Goal: Information Seeking & Learning: Understand process/instructions

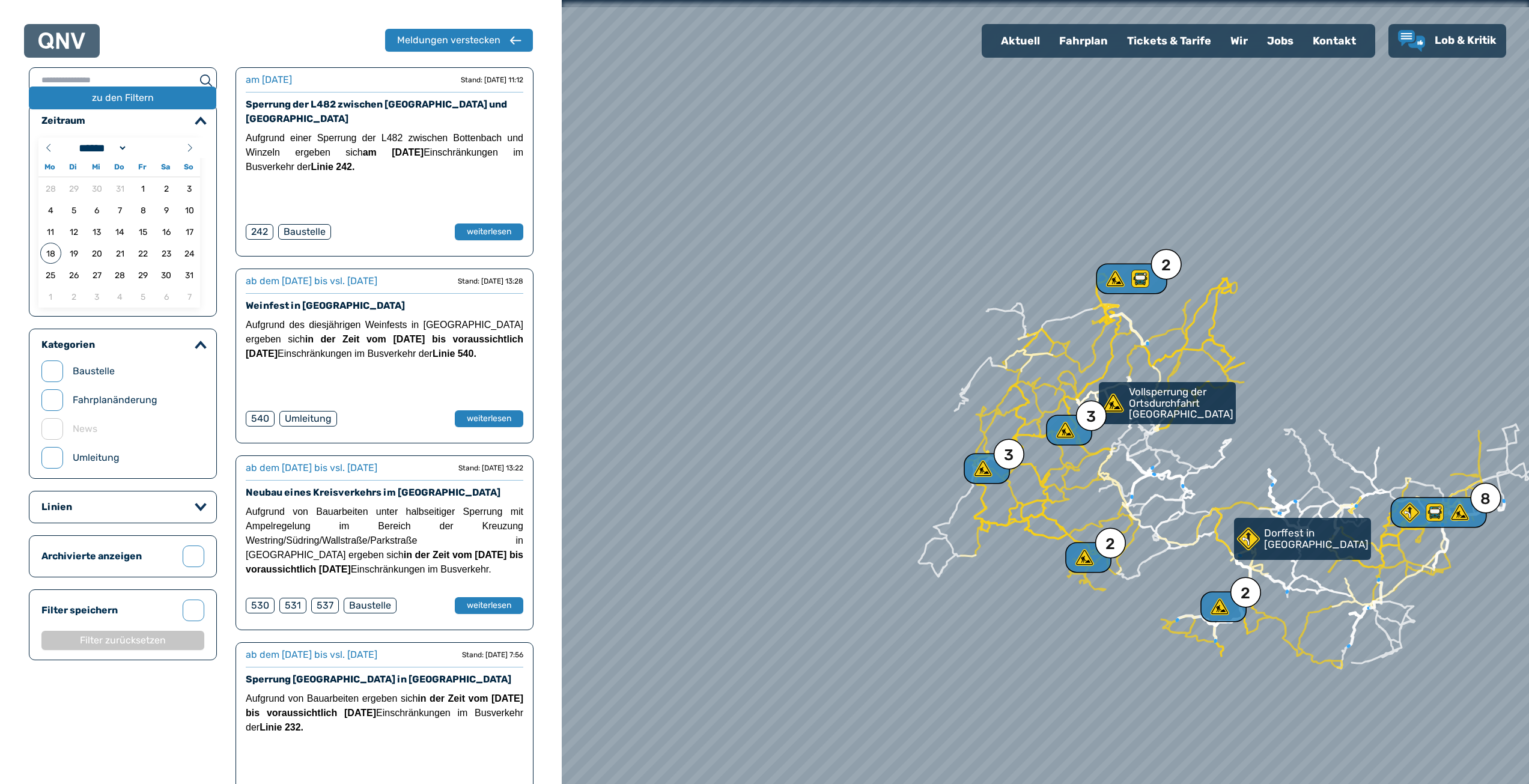
select select "*"
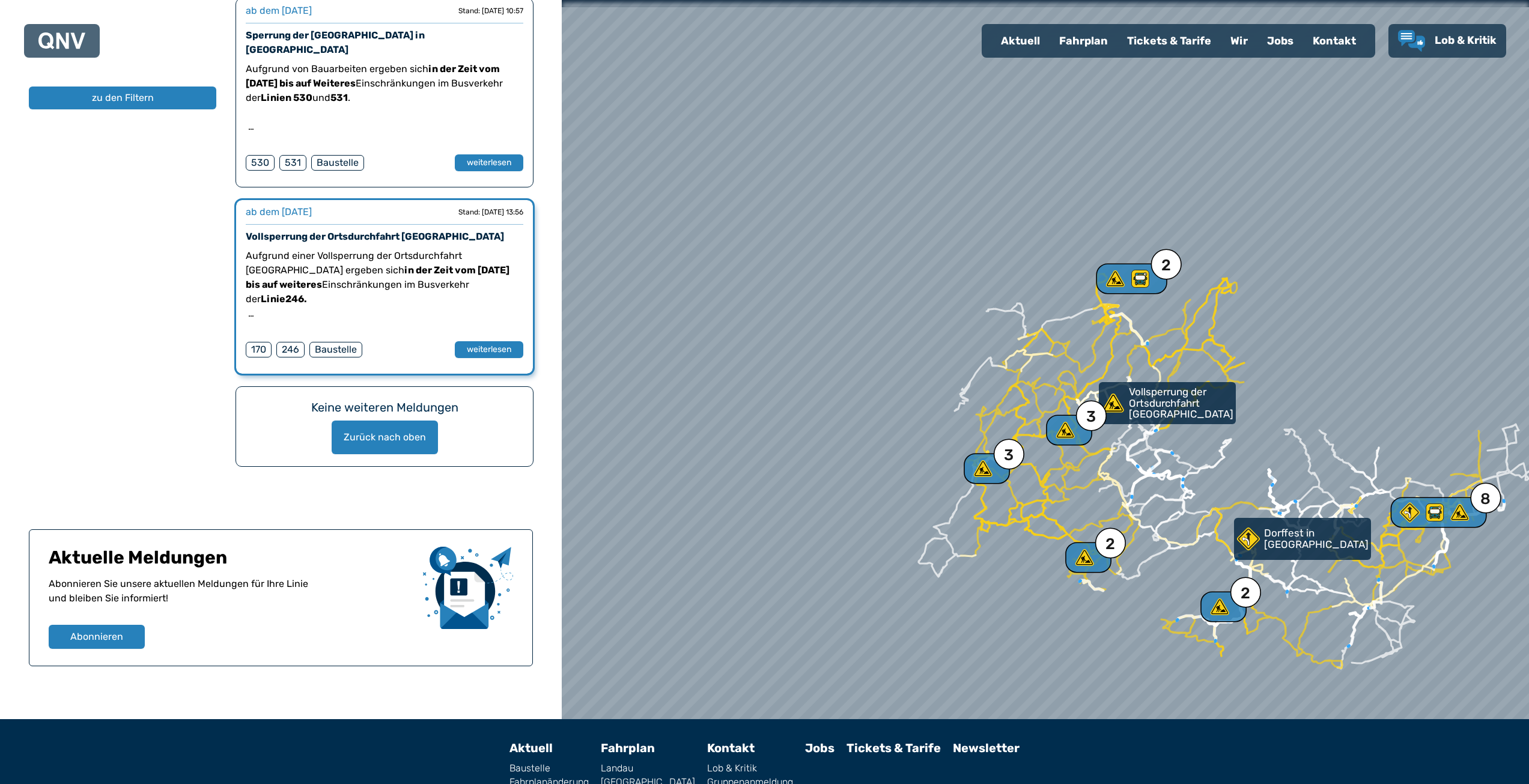
click at [642, 777] on link "[GEOGRAPHIC_DATA]" at bounding box center [647, 781] width 94 height 9
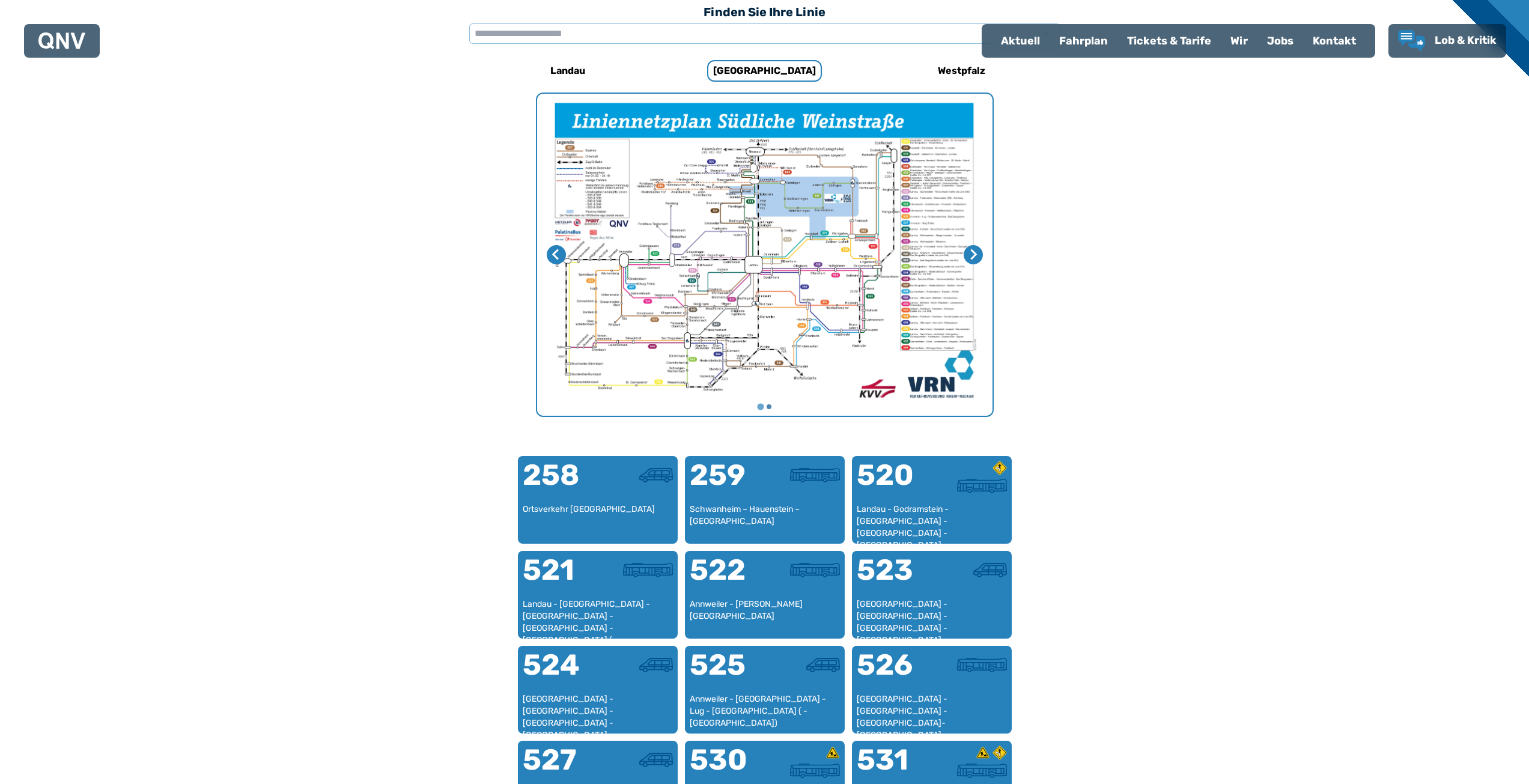
scroll to position [370, 0]
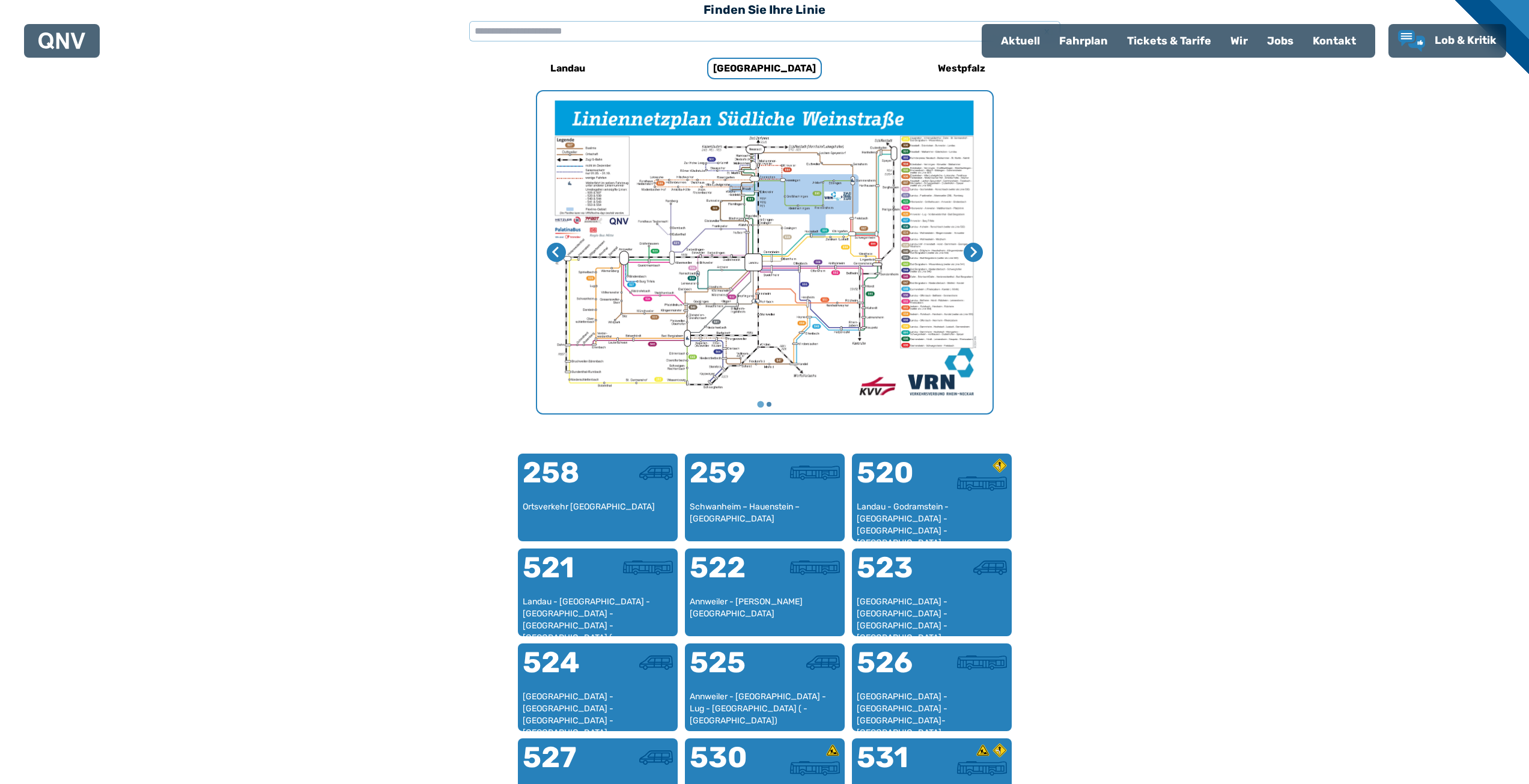
click at [789, 226] on img "1 von 2" at bounding box center [764, 252] width 455 height 322
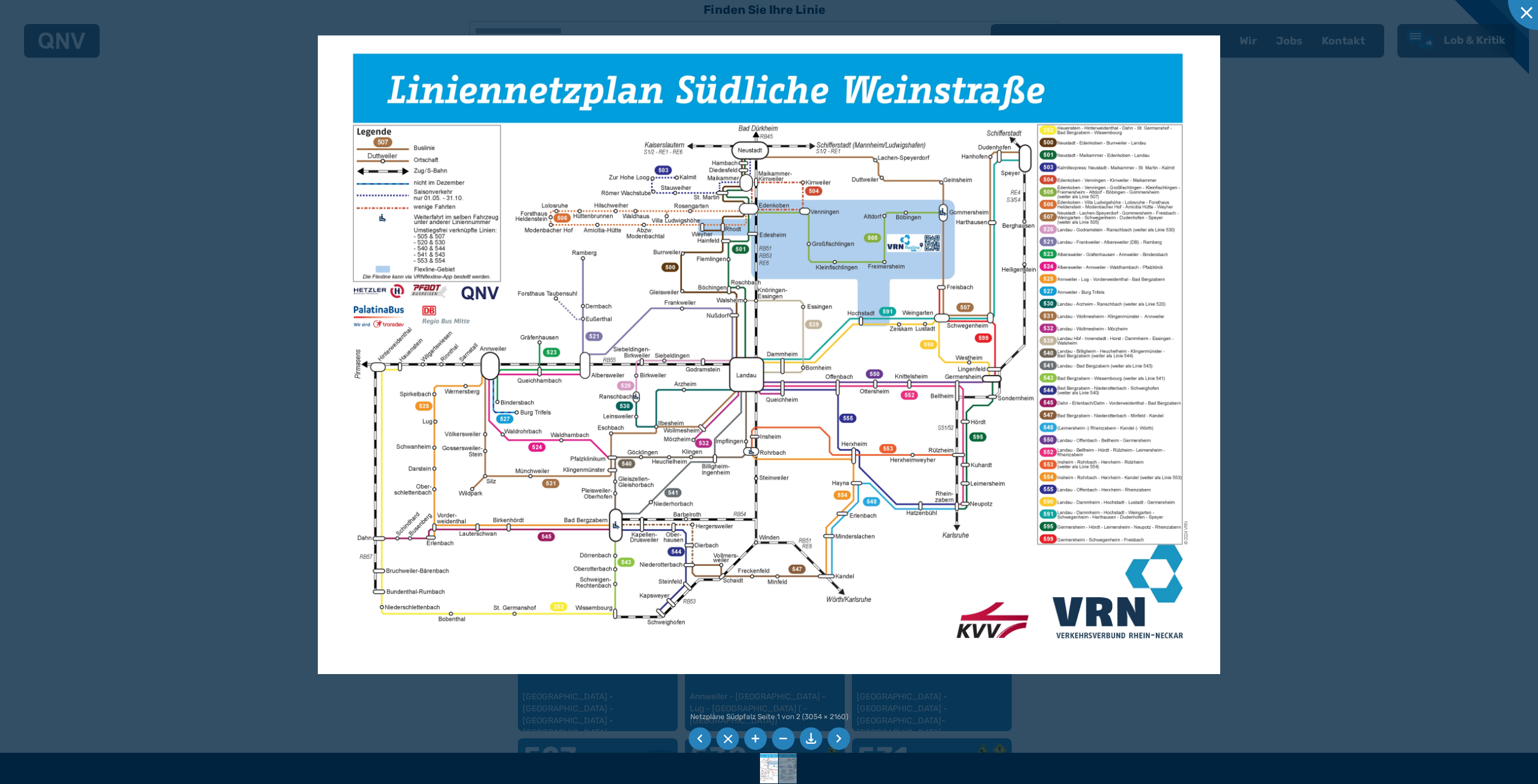
click at [811, 742] on li at bounding box center [810, 738] width 23 height 23
click at [167, 121] on div at bounding box center [769, 392] width 1538 height 784
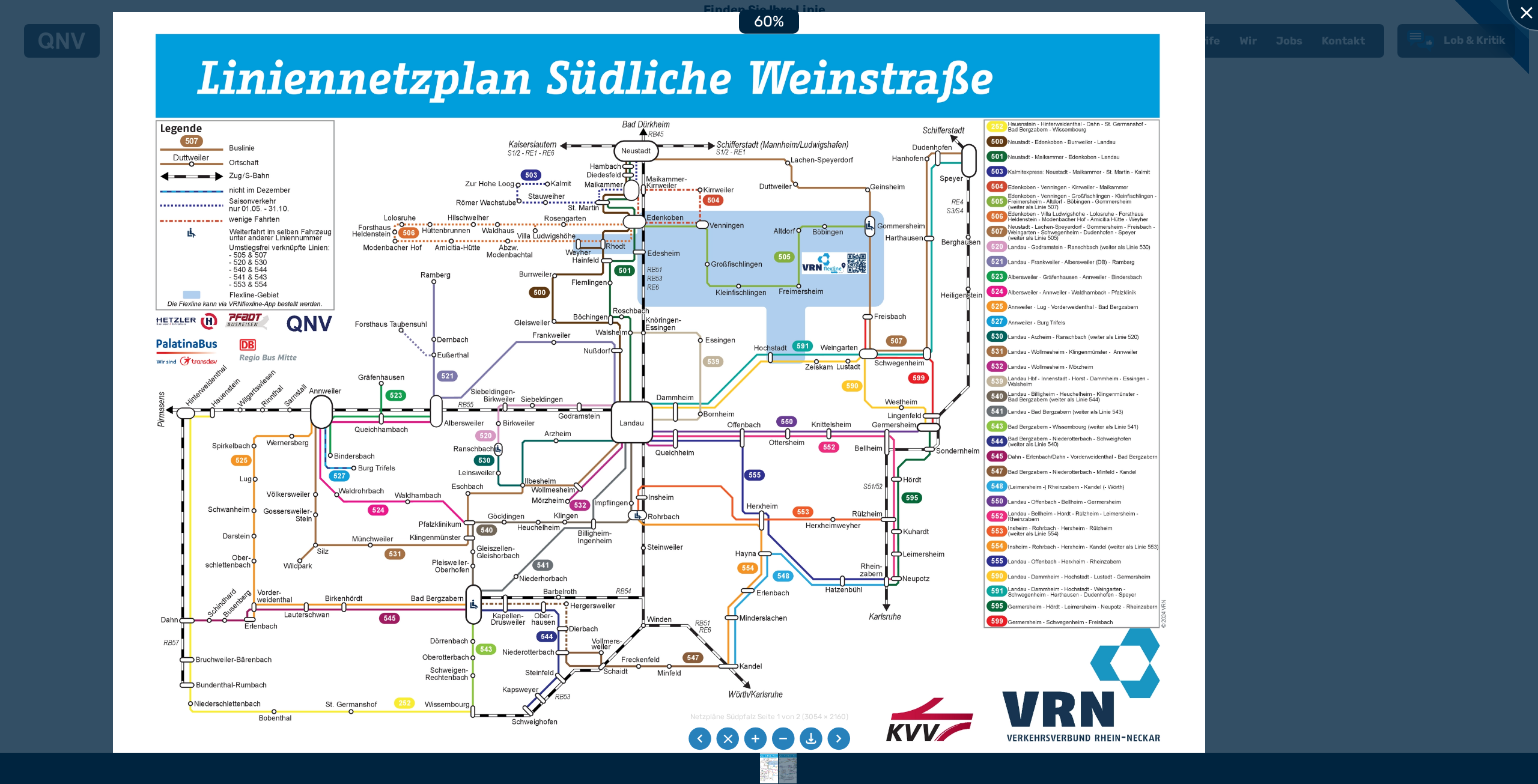
click at [1525, 6] on div at bounding box center [1538, 0] width 60 height 60
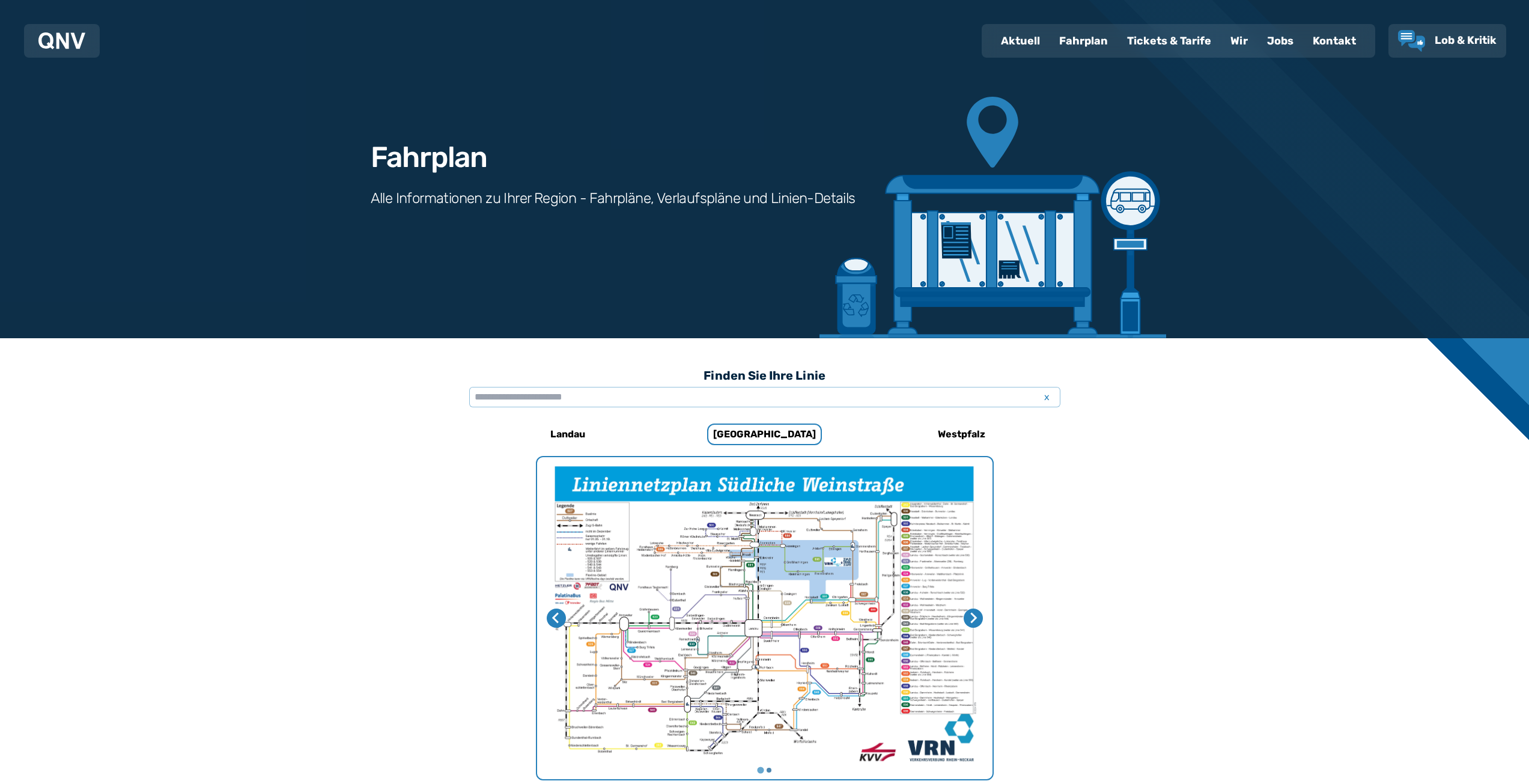
scroll to position [0, 0]
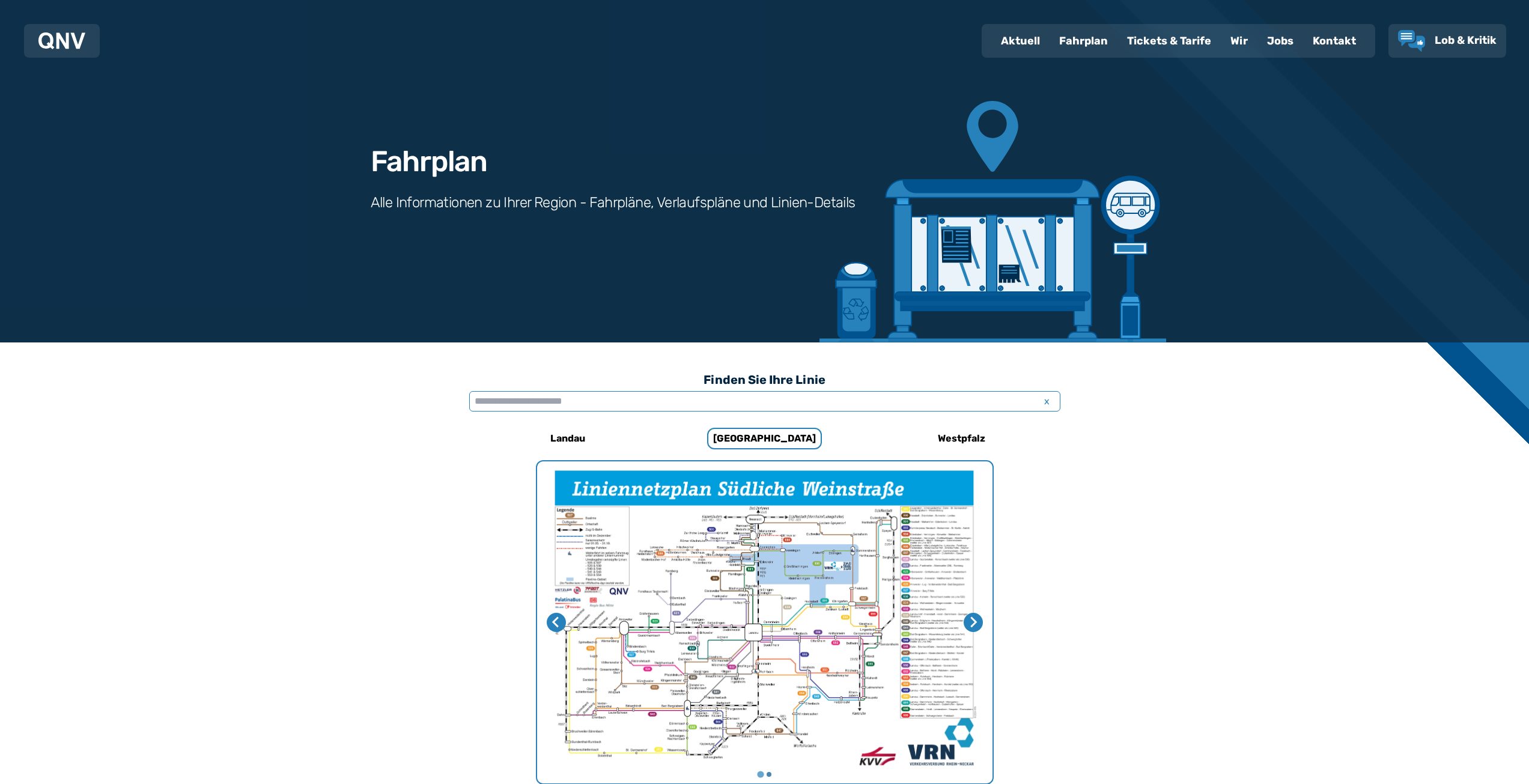
click at [546, 396] on input "text" at bounding box center [764, 401] width 591 height 20
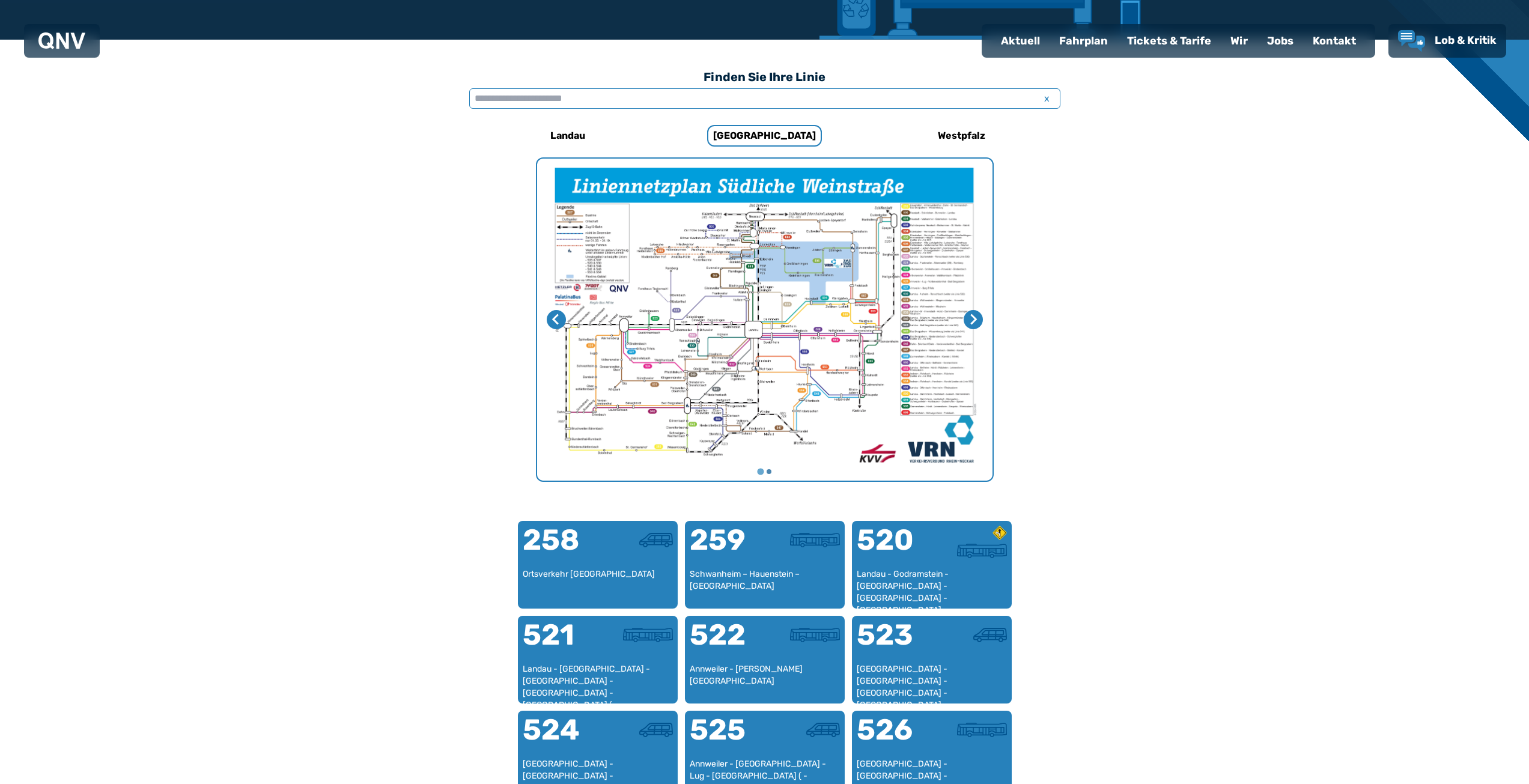
scroll to position [300, 0]
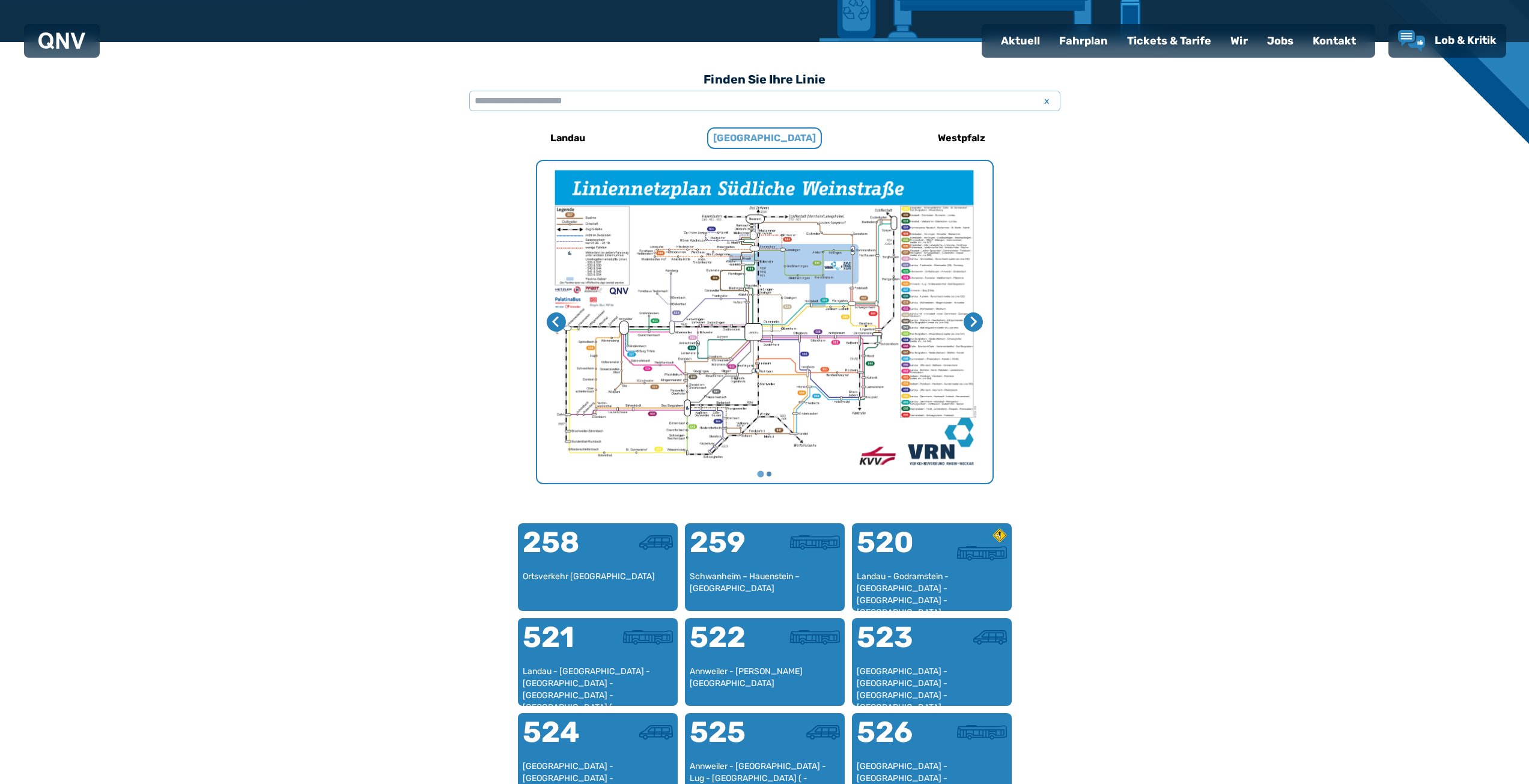
drag, startPoint x: 772, startPoint y: 117, endPoint x: 767, endPoint y: 126, distance: 10.3
click at [772, 117] on div "Finden Sie Ihre Linie x" at bounding box center [764, 95] width 591 height 58
click at [762, 134] on h6 "[GEOGRAPHIC_DATA]" at bounding box center [764, 138] width 115 height 22
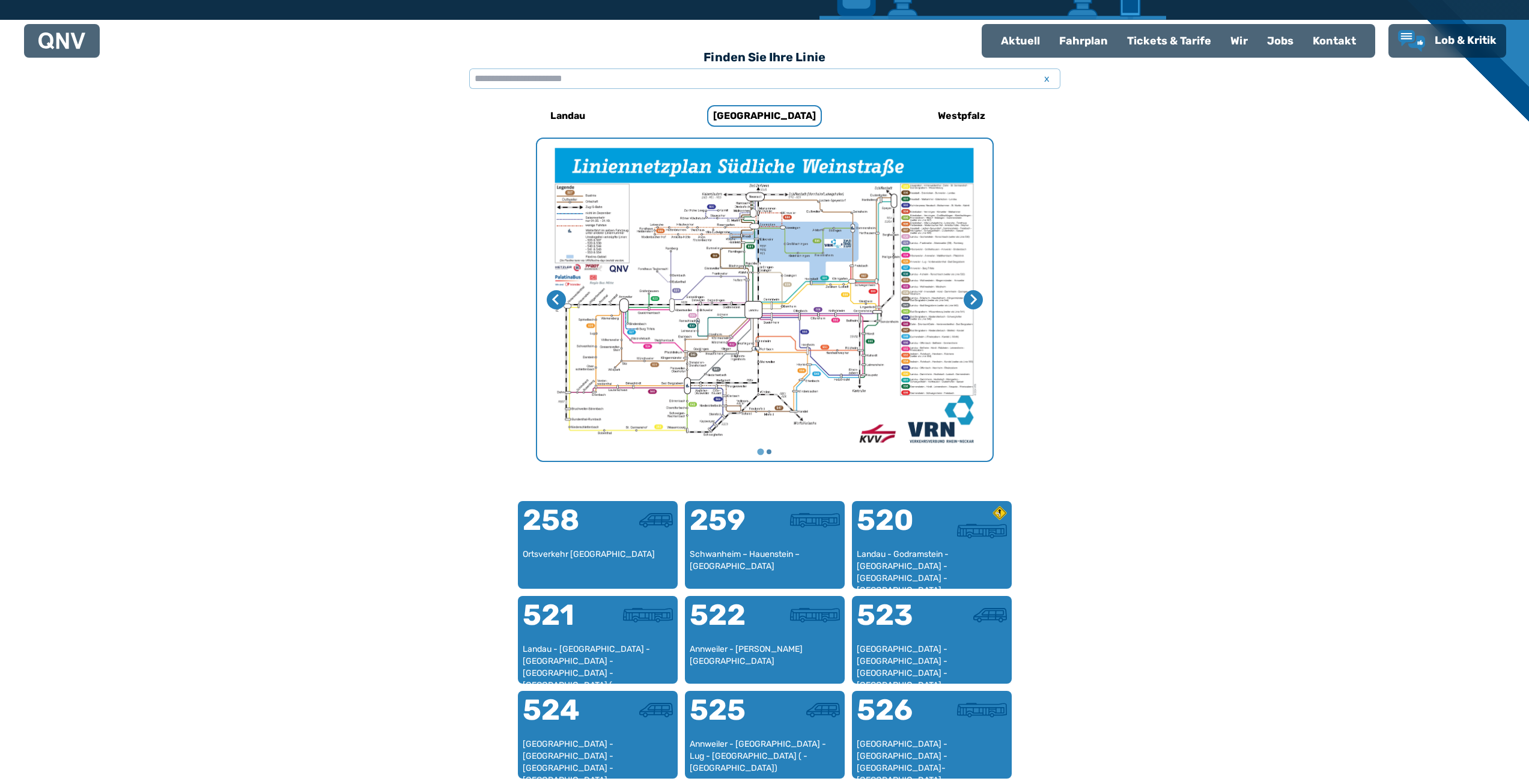
scroll to position [370, 0]
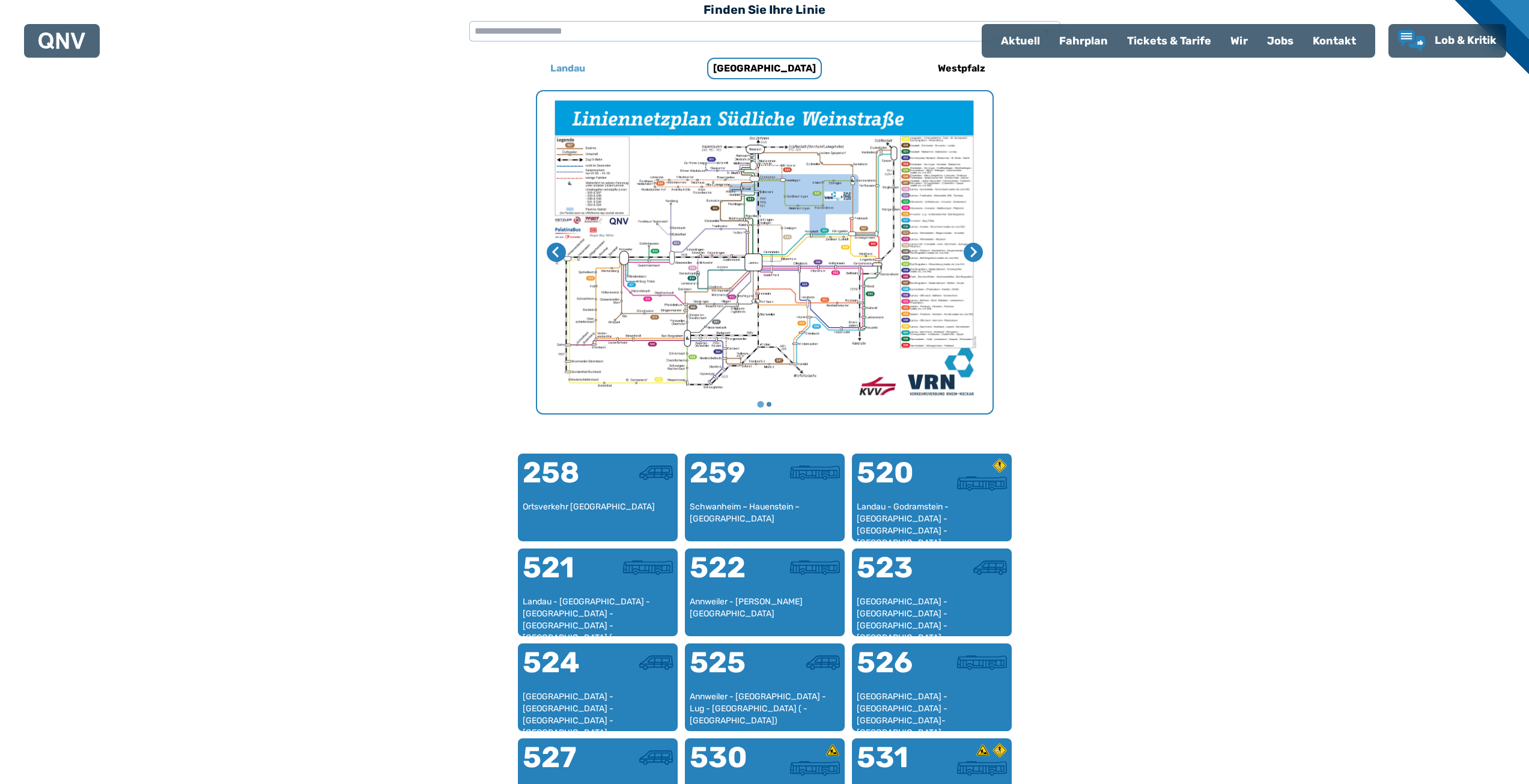
click at [575, 67] on h6 "Landau" at bounding box center [567, 68] width 44 height 19
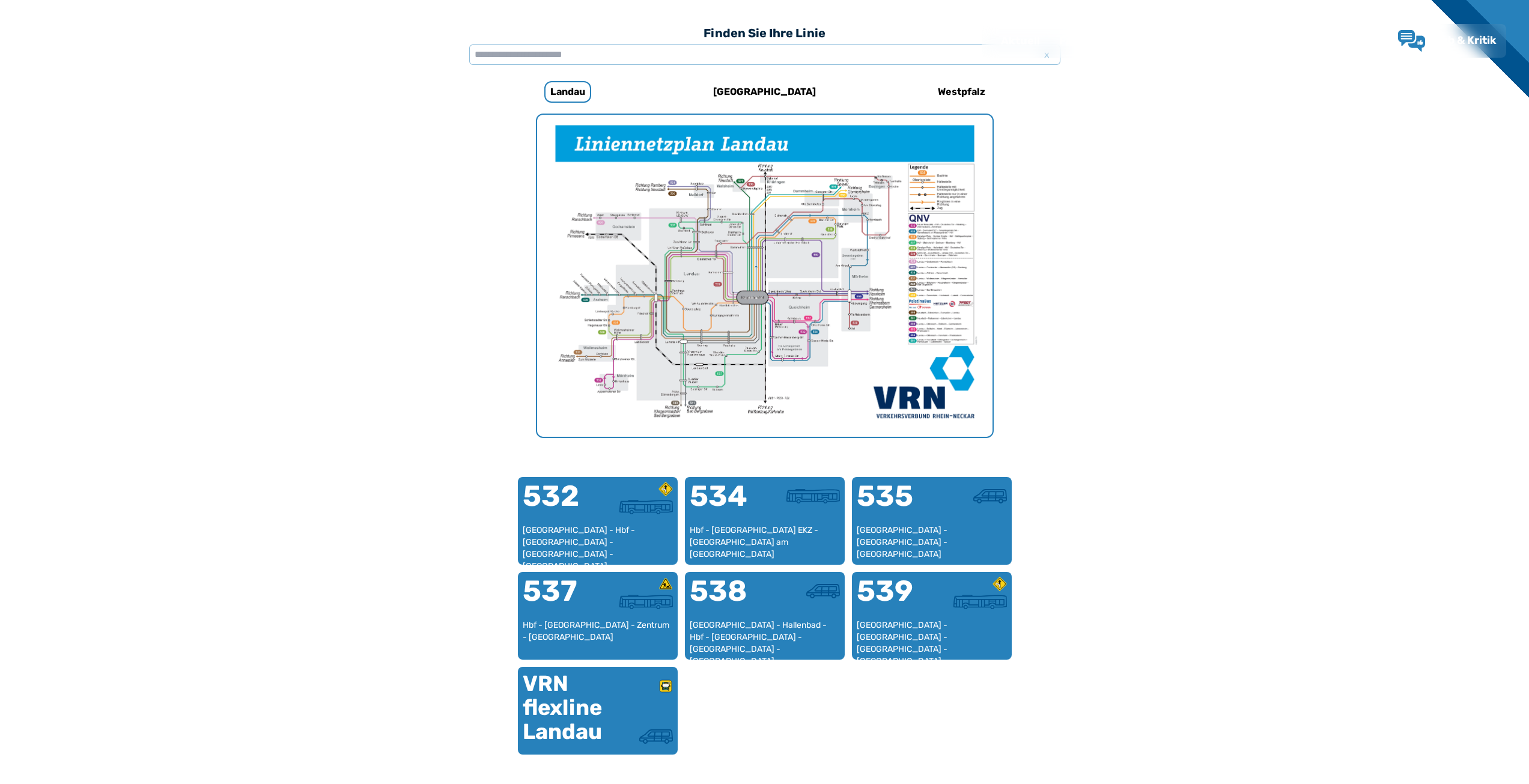
scroll to position [370, 0]
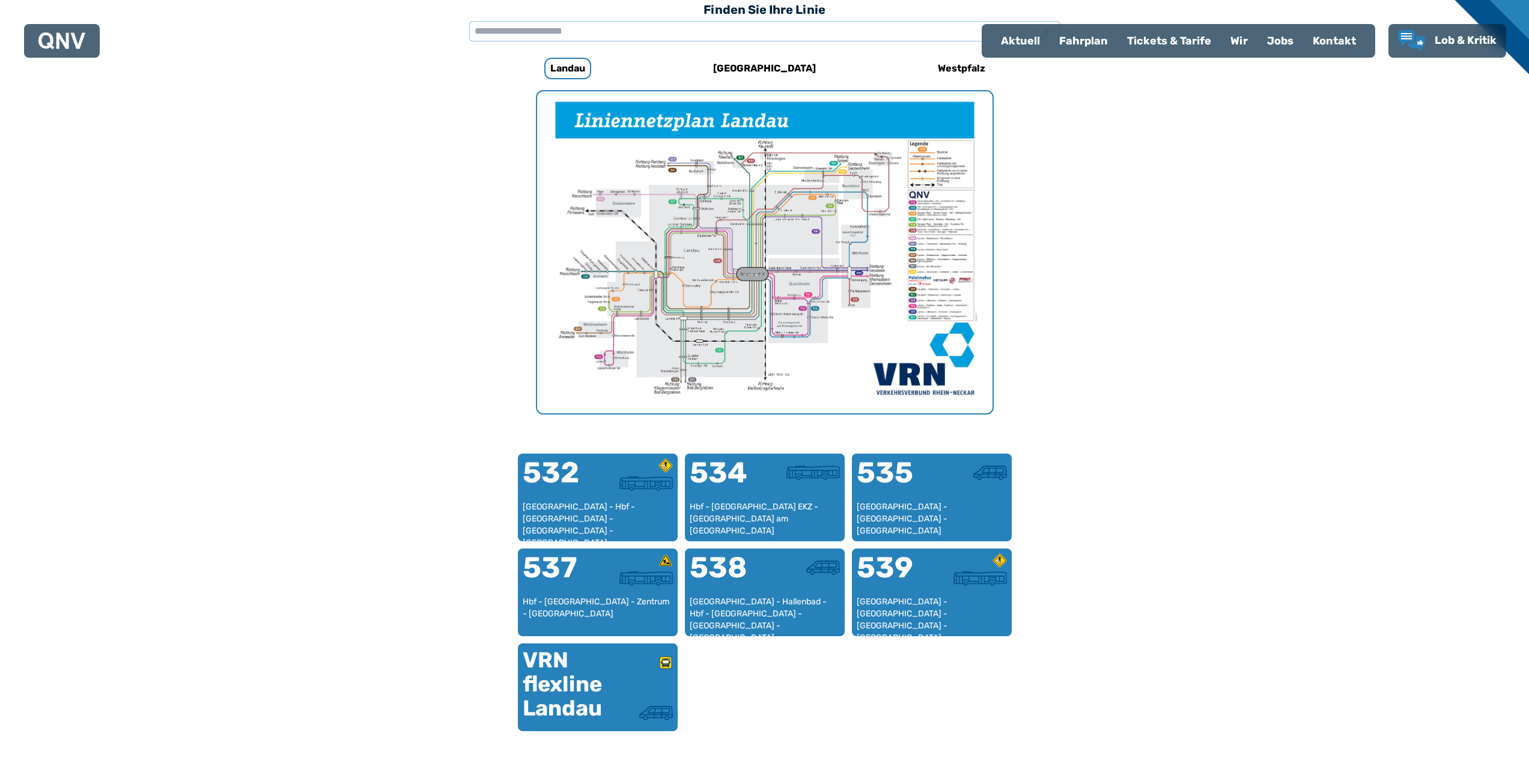
click at [749, 292] on img "1 von 1" at bounding box center [764, 252] width 455 height 322
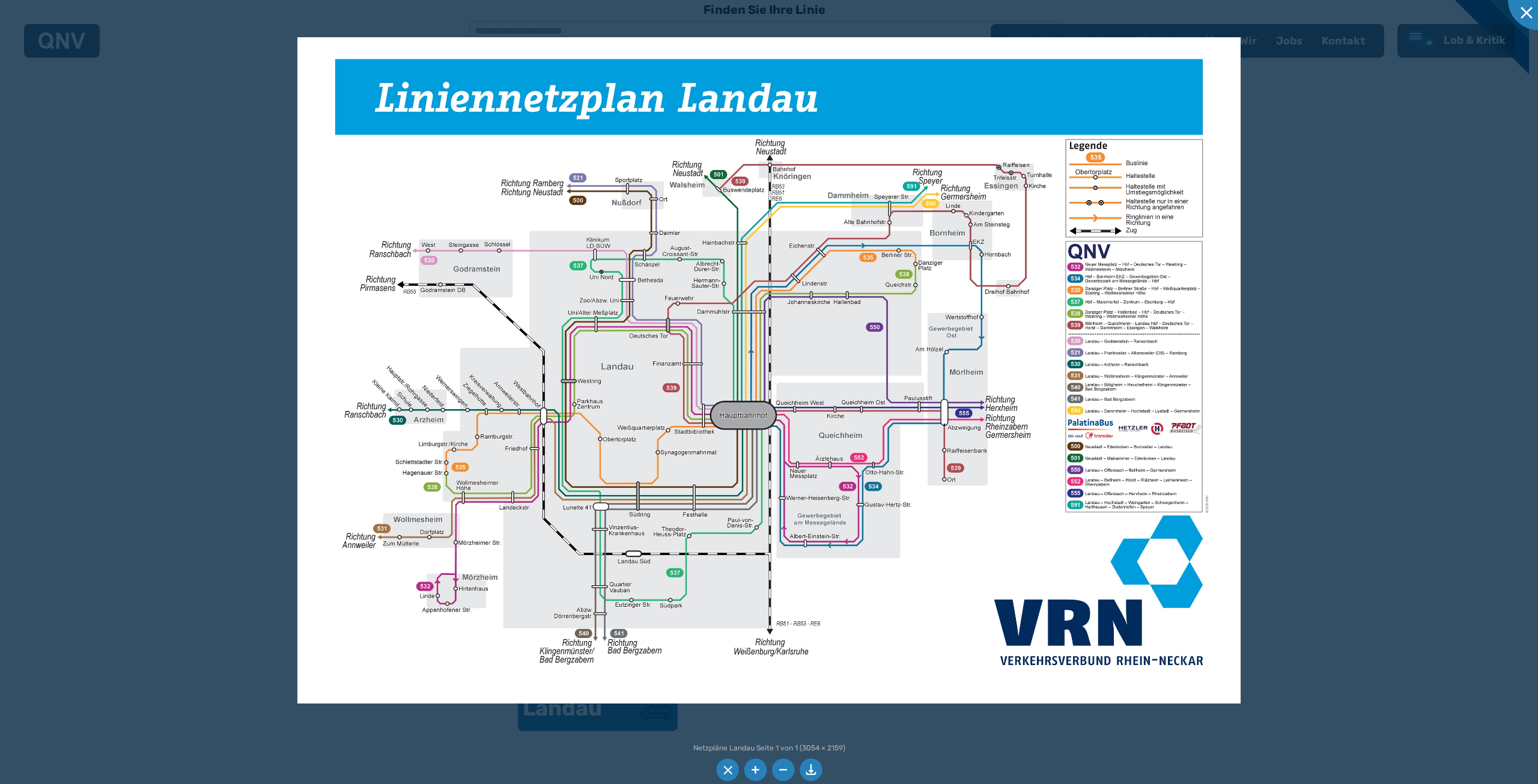
click at [1447, 314] on div at bounding box center [769, 392] width 1538 height 784
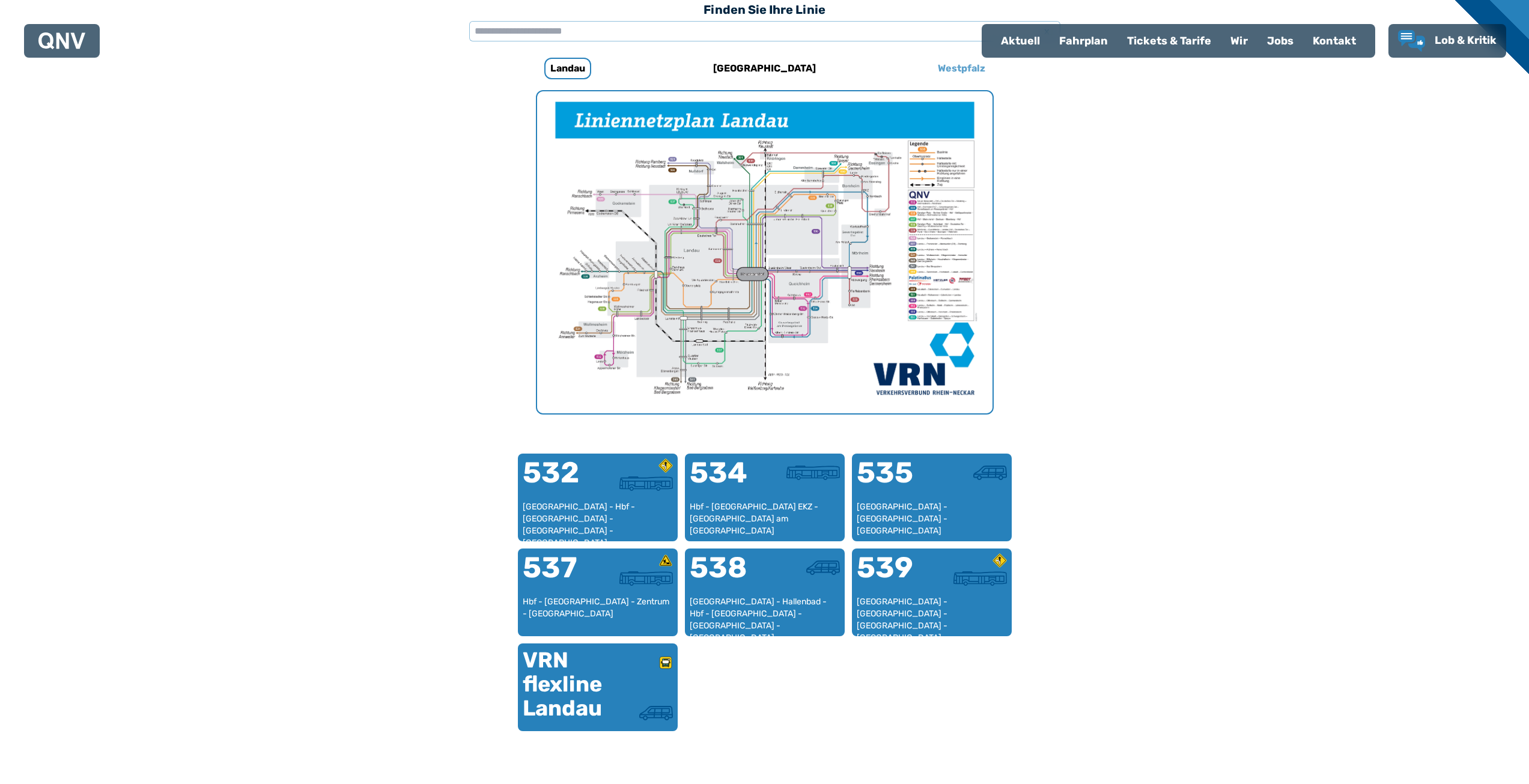
click at [942, 72] on h6 "Westpfalz" at bounding box center [961, 68] width 57 height 19
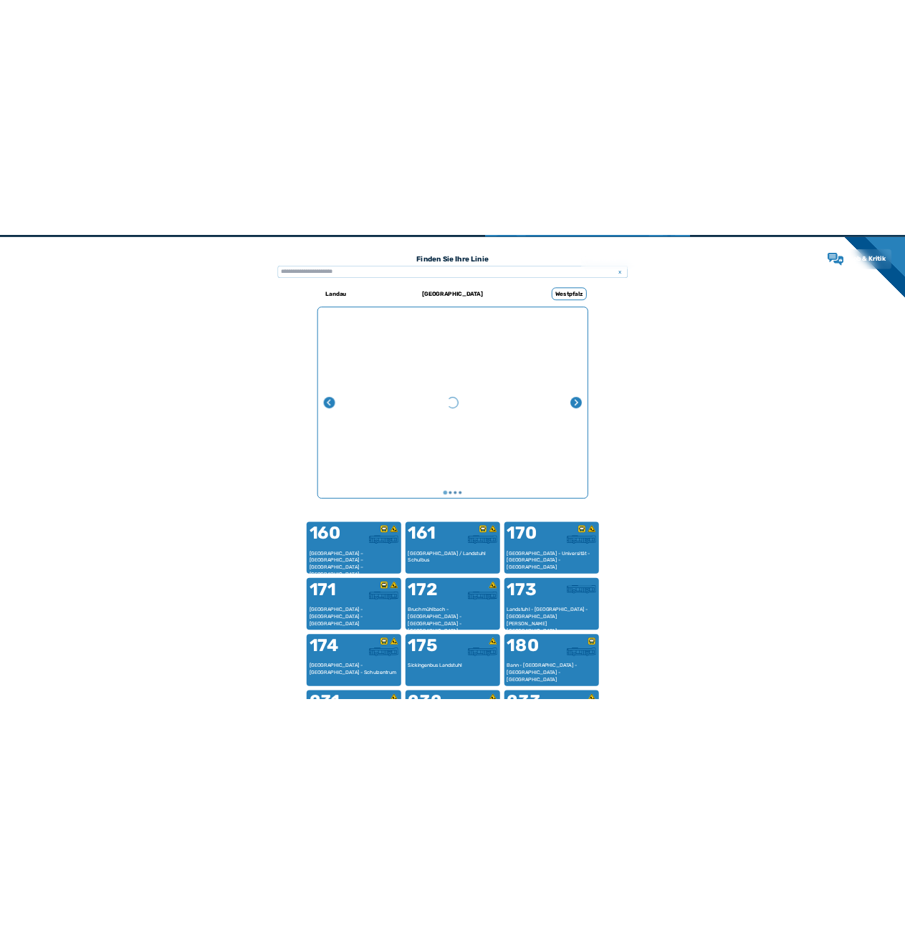
scroll to position [441, 0]
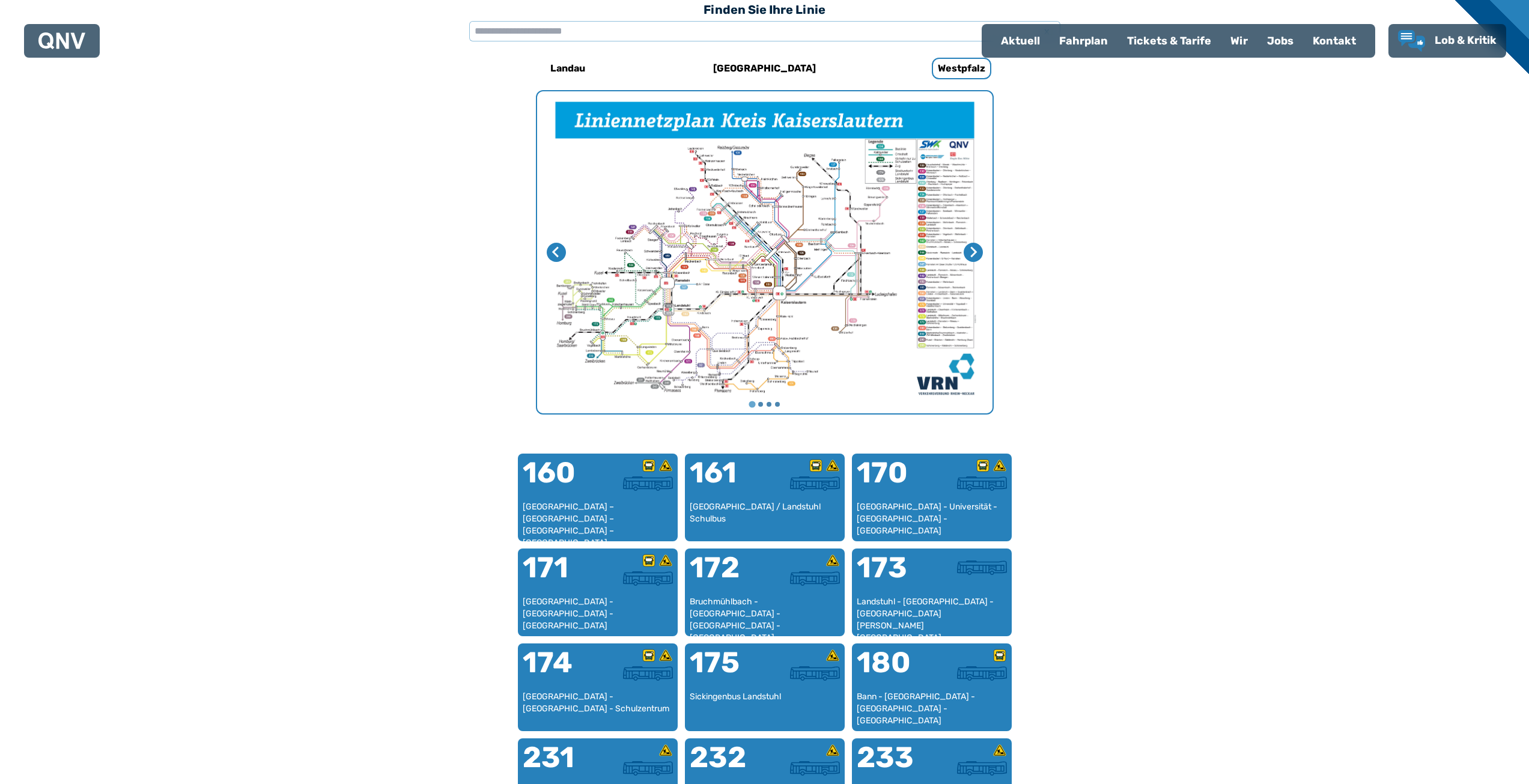
click at [846, 256] on img "1 von 4" at bounding box center [764, 252] width 455 height 322
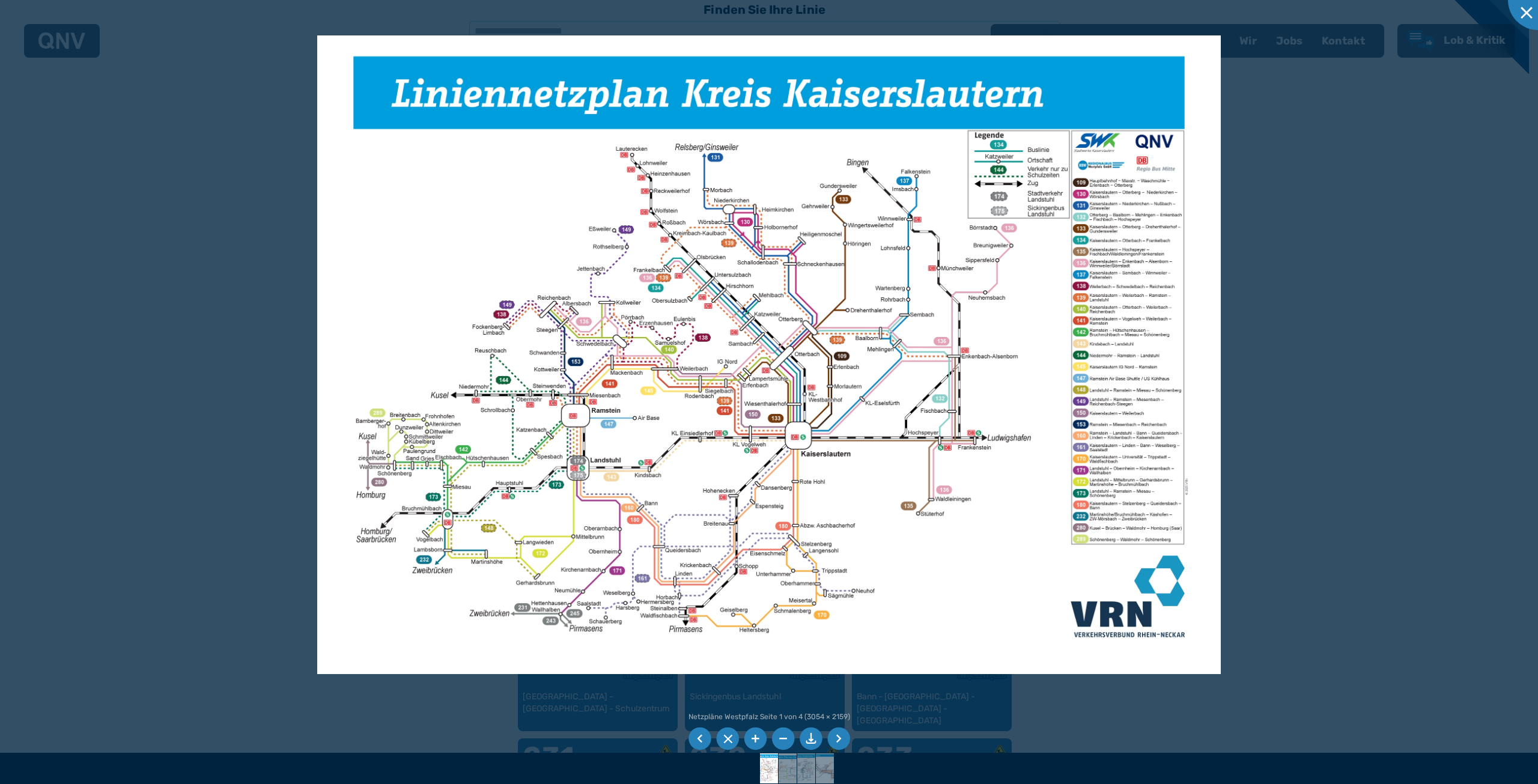
click at [991, 589] on img at bounding box center [768, 354] width 903 height 638
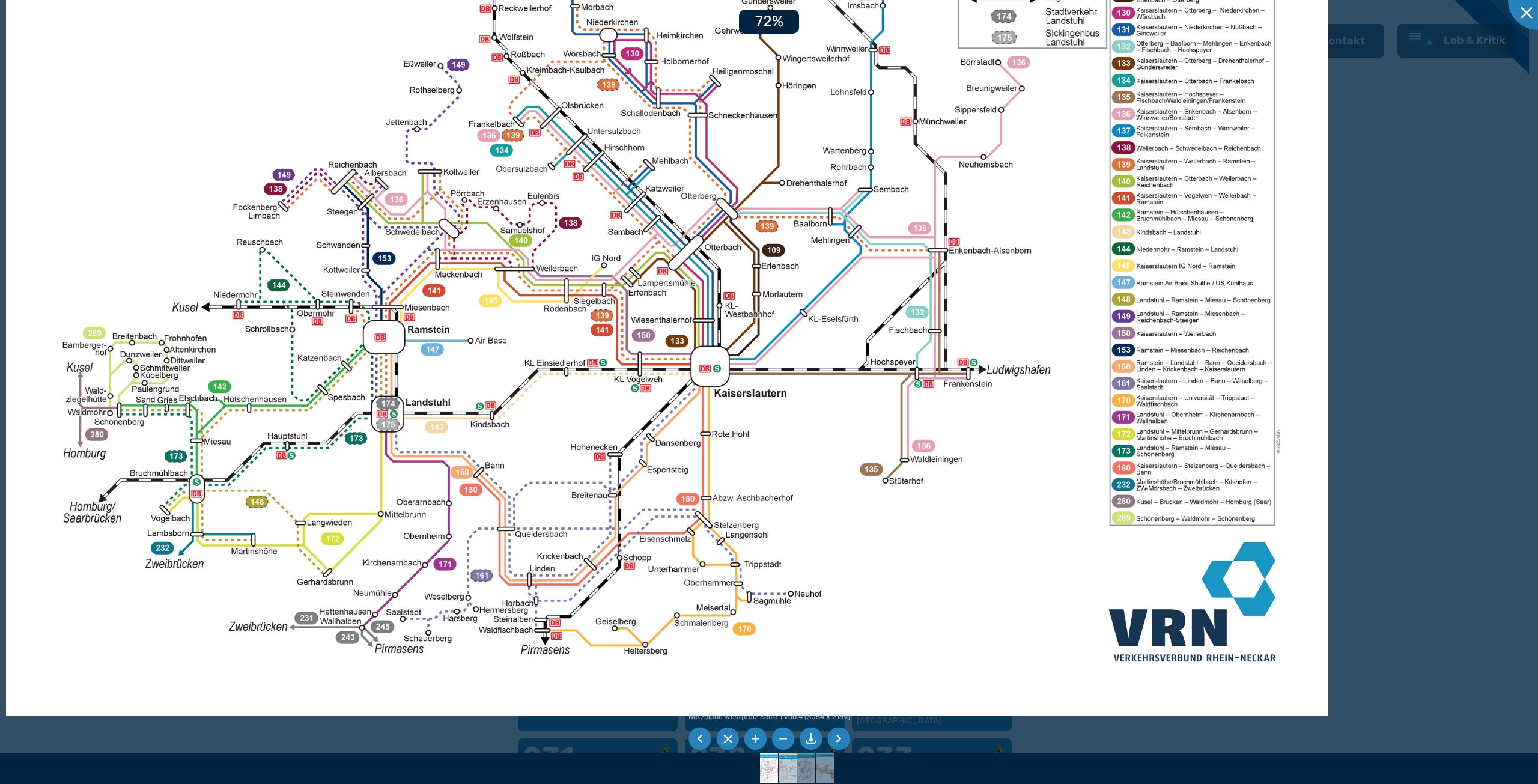
click at [792, 771] on img at bounding box center [787, 768] width 43 height 30
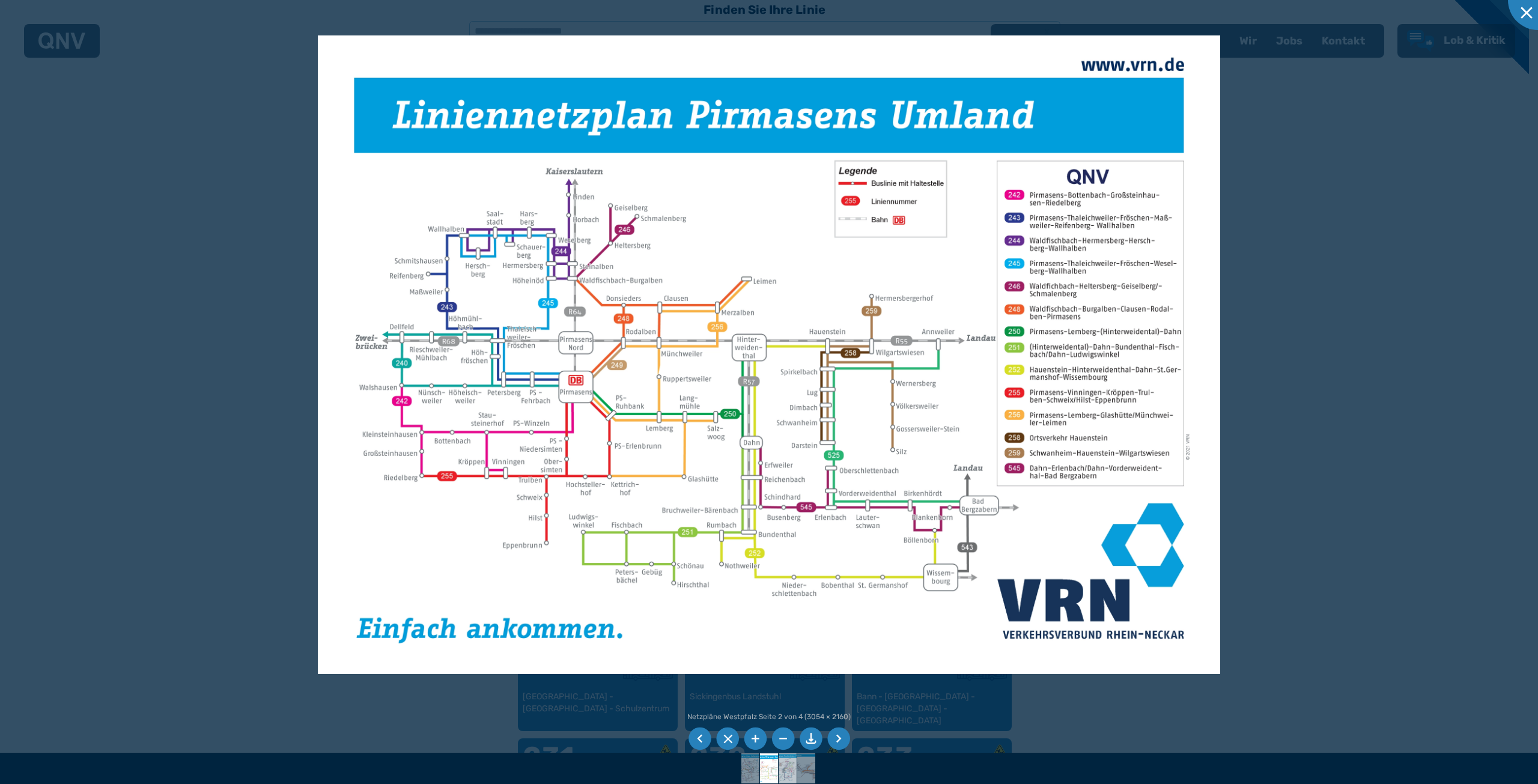
click at [787, 769] on img at bounding box center [787, 768] width 43 height 30
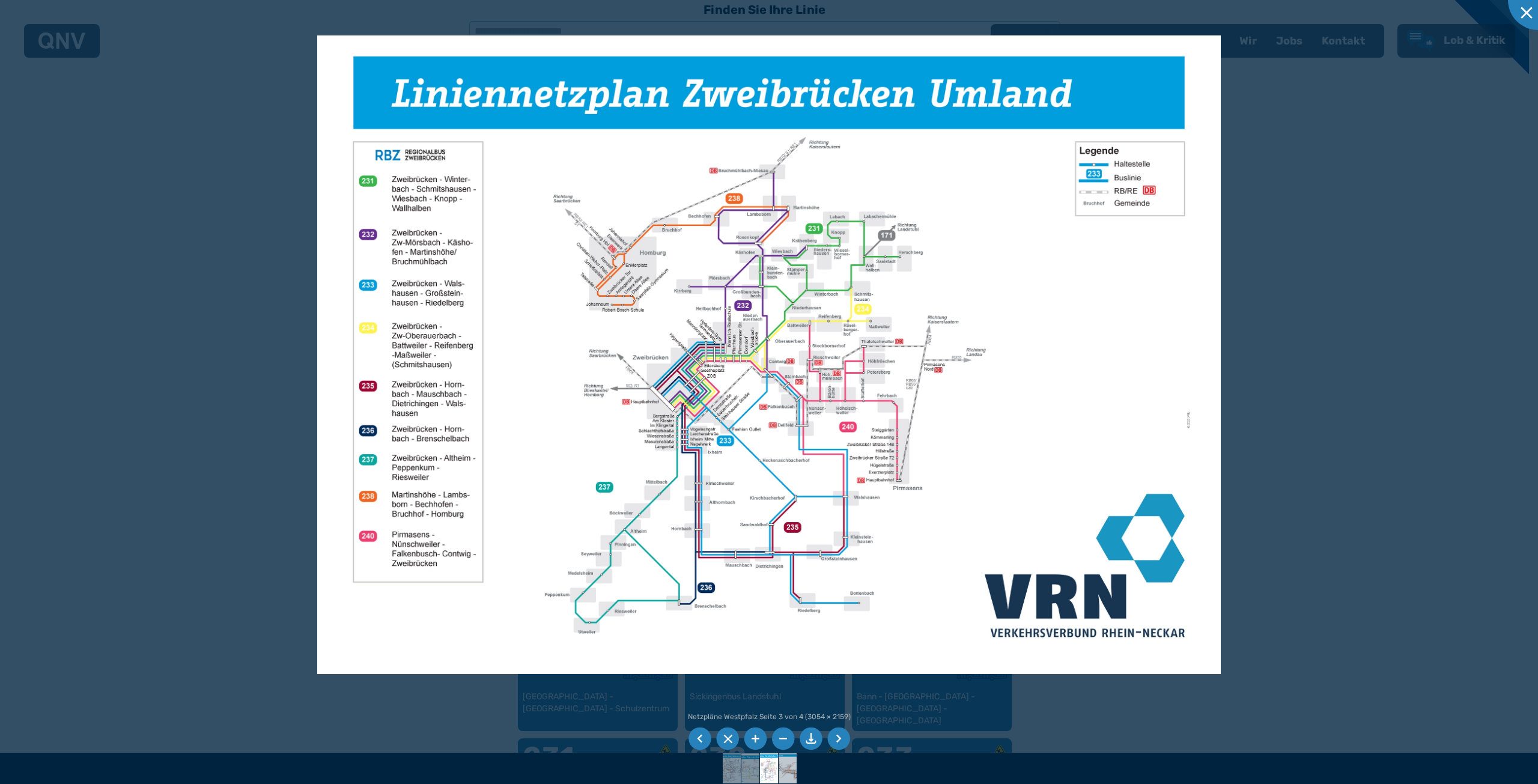
click at [791, 778] on img at bounding box center [787, 768] width 43 height 30
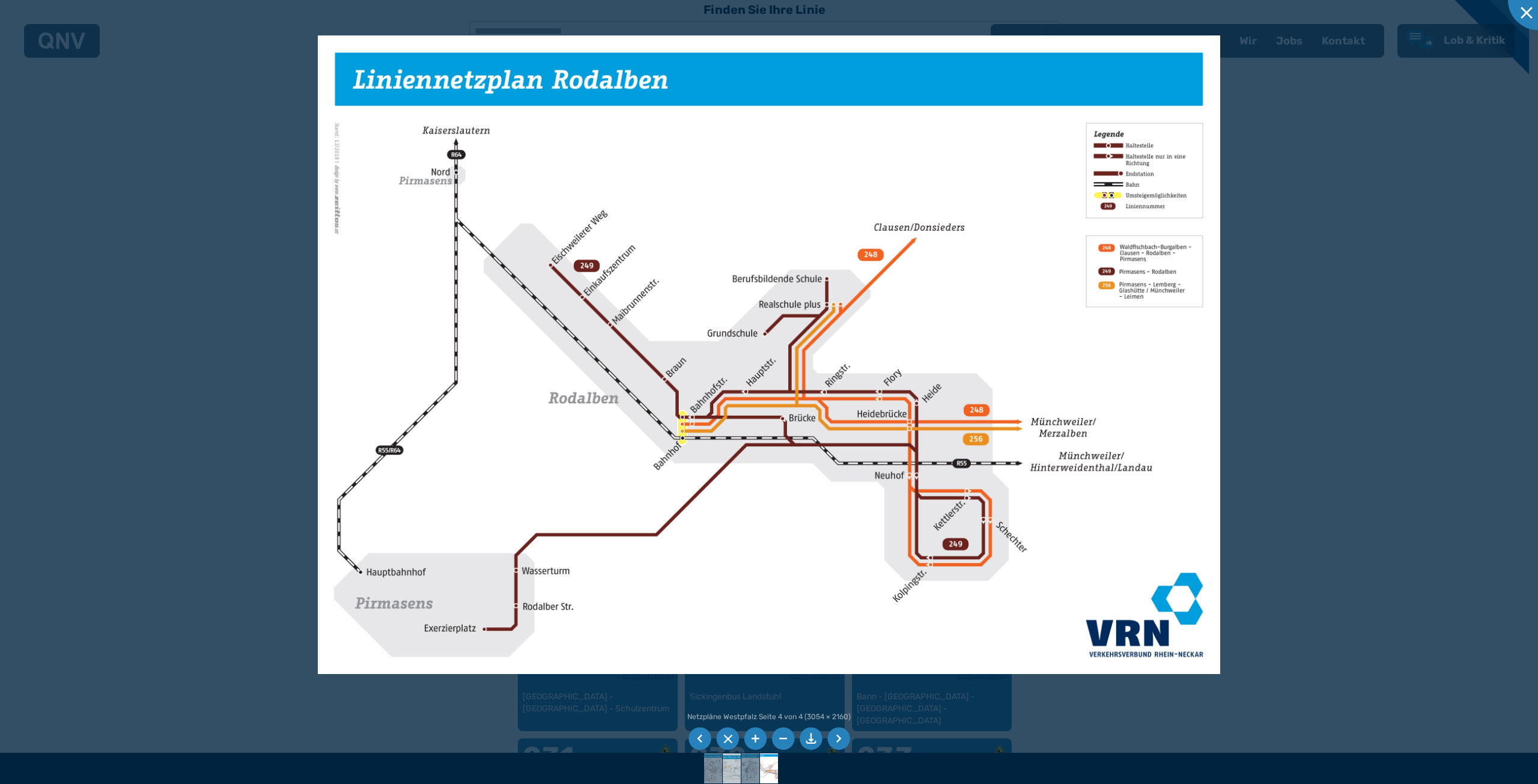
click at [723, 766] on img at bounding box center [731, 768] width 43 height 30
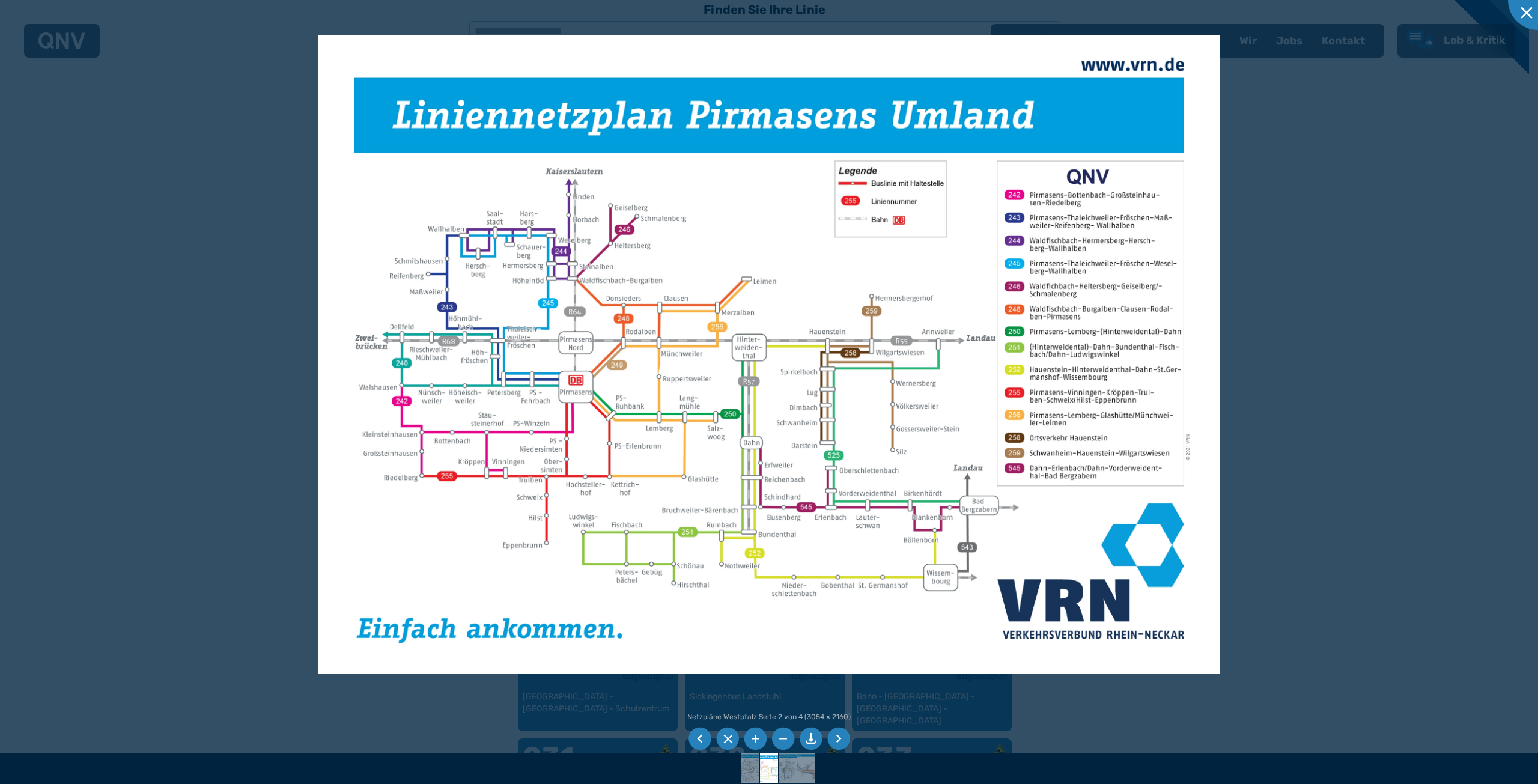
click at [714, 766] on div at bounding box center [769, 768] width 1538 height 31
click at [717, 763] on div at bounding box center [769, 768] width 1538 height 31
click at [760, 766] on img at bounding box center [769, 768] width 43 height 30
click at [753, 766] on img at bounding box center [751, 768] width 43 height 30
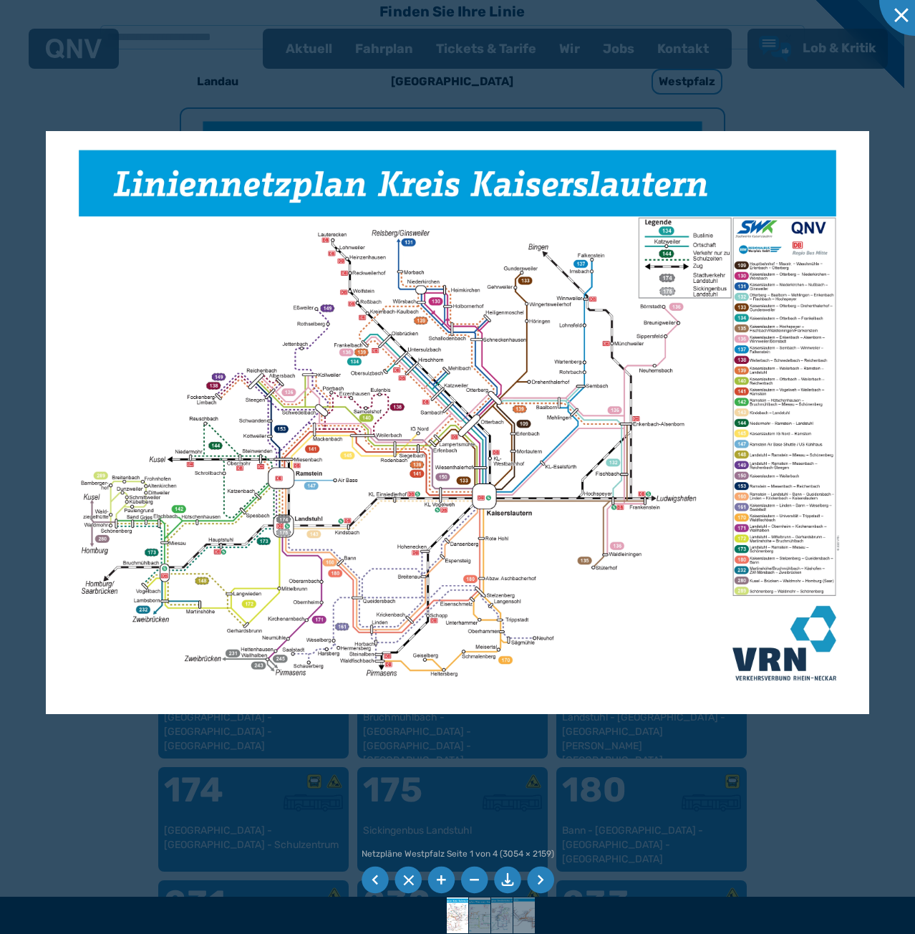
click at [40, 536] on div at bounding box center [457, 467] width 915 height 934
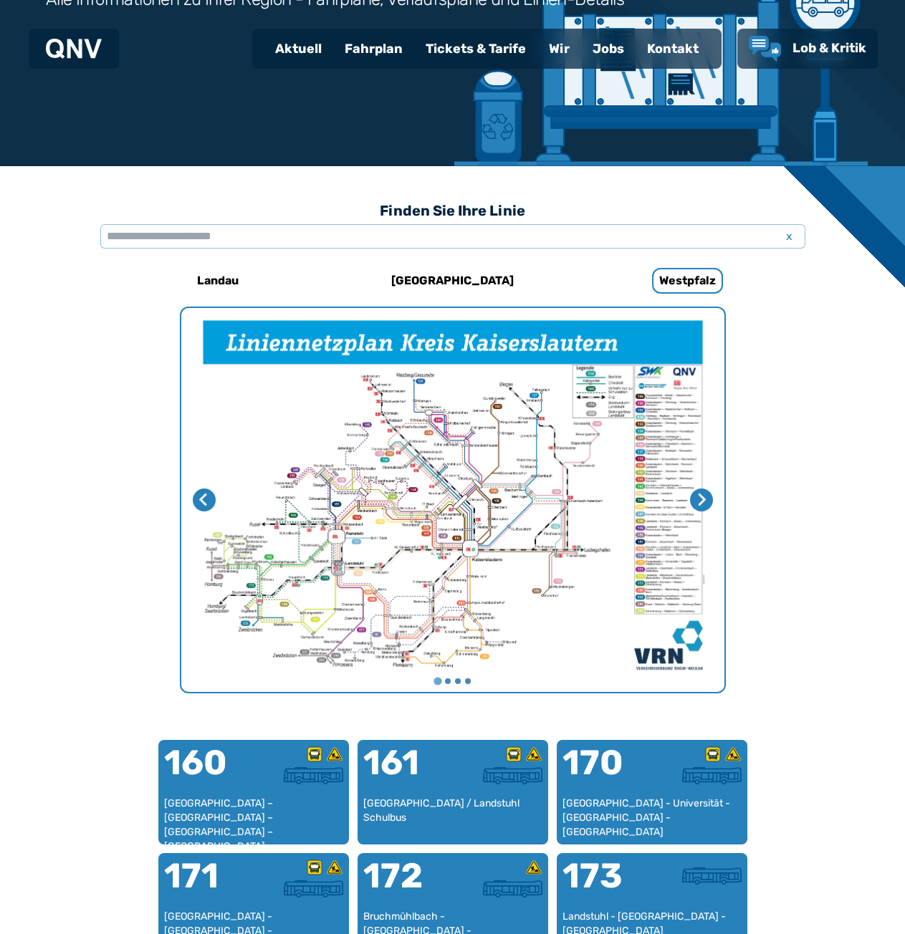
scroll to position [226, 0]
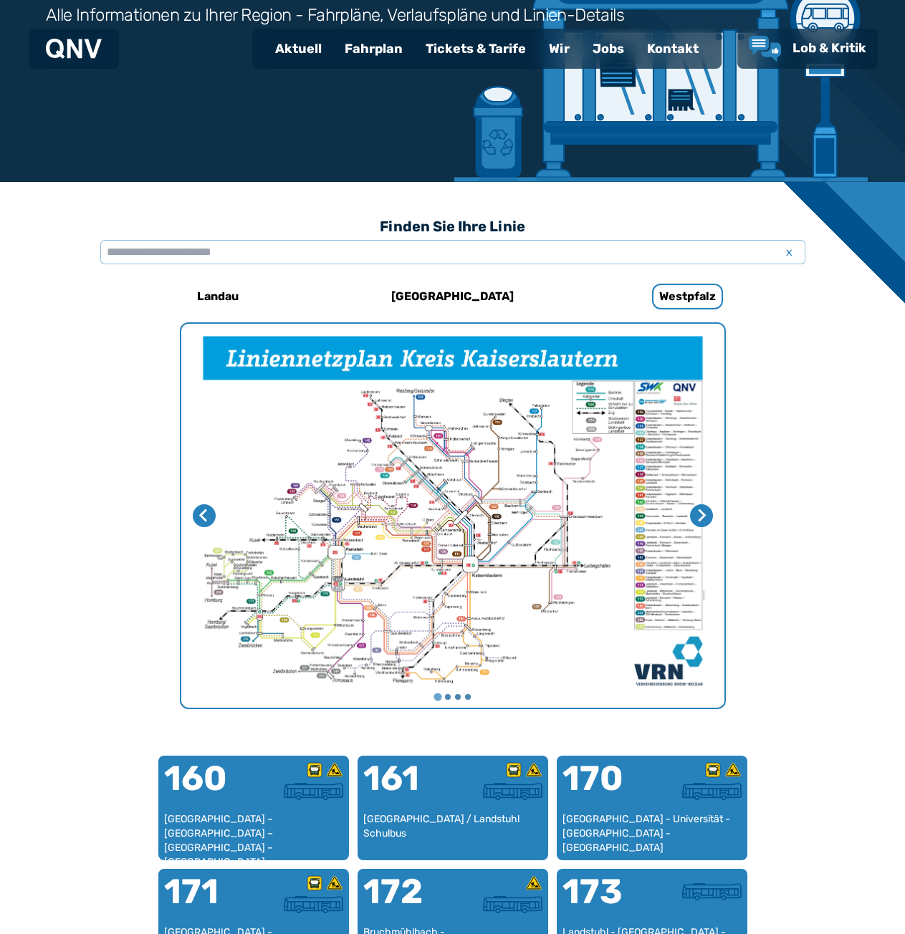
click at [525, 404] on img "1 von 4" at bounding box center [452, 516] width 543 height 384
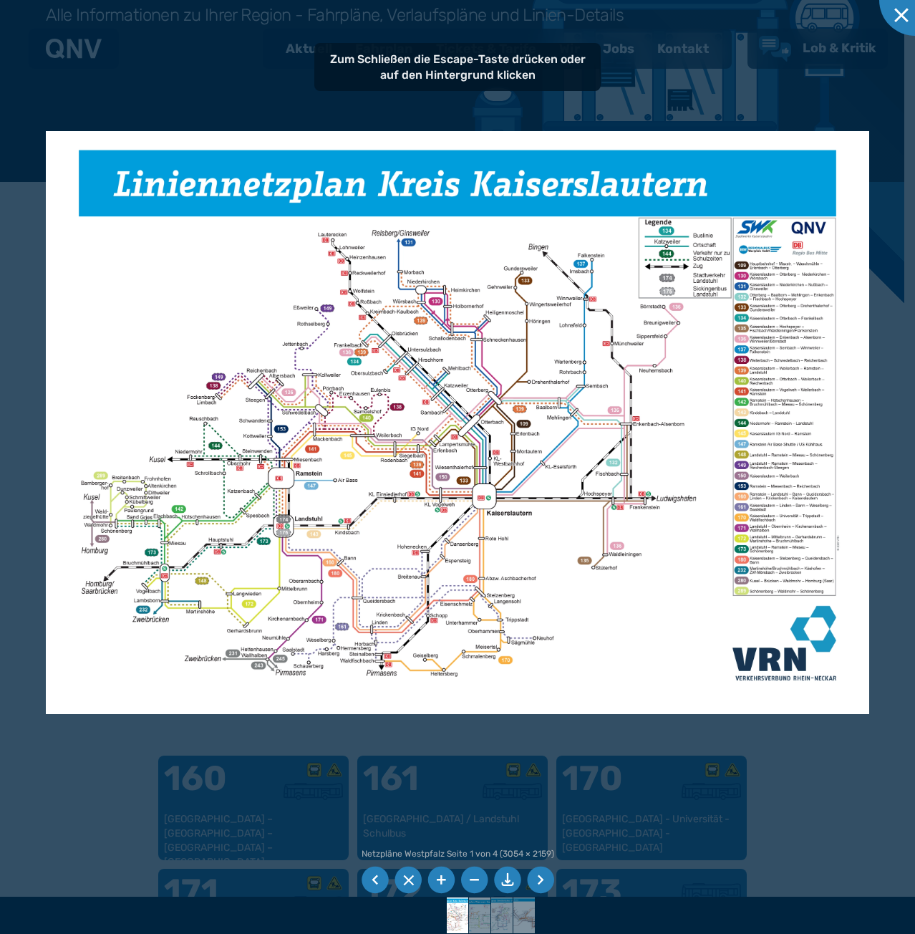
click at [29, 243] on div at bounding box center [457, 467] width 915 height 934
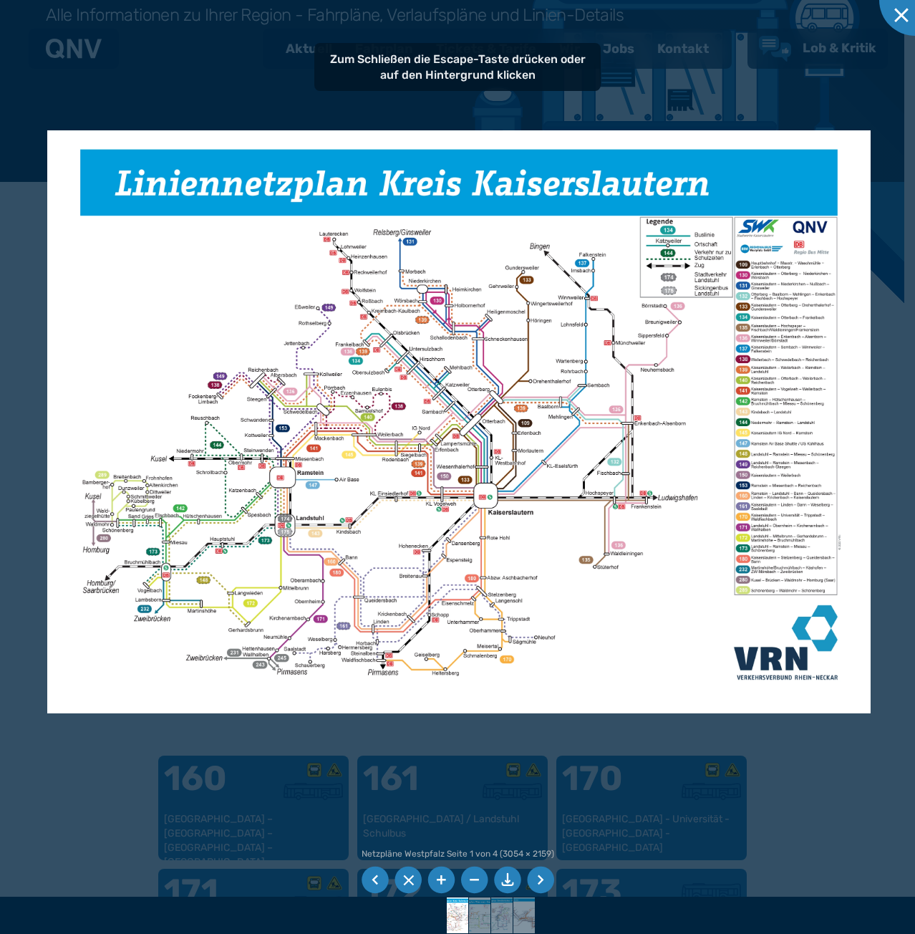
click at [29, 243] on div at bounding box center [457, 467] width 915 height 934
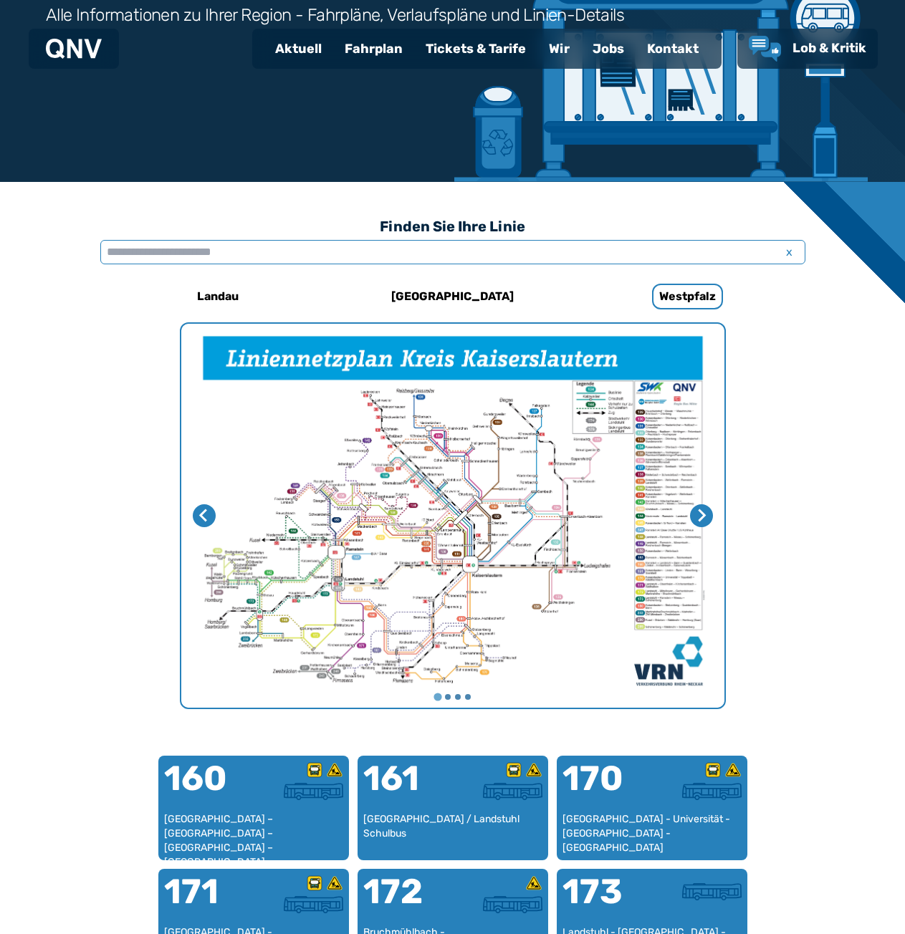
click at [234, 251] on input "text" at bounding box center [452, 252] width 705 height 24
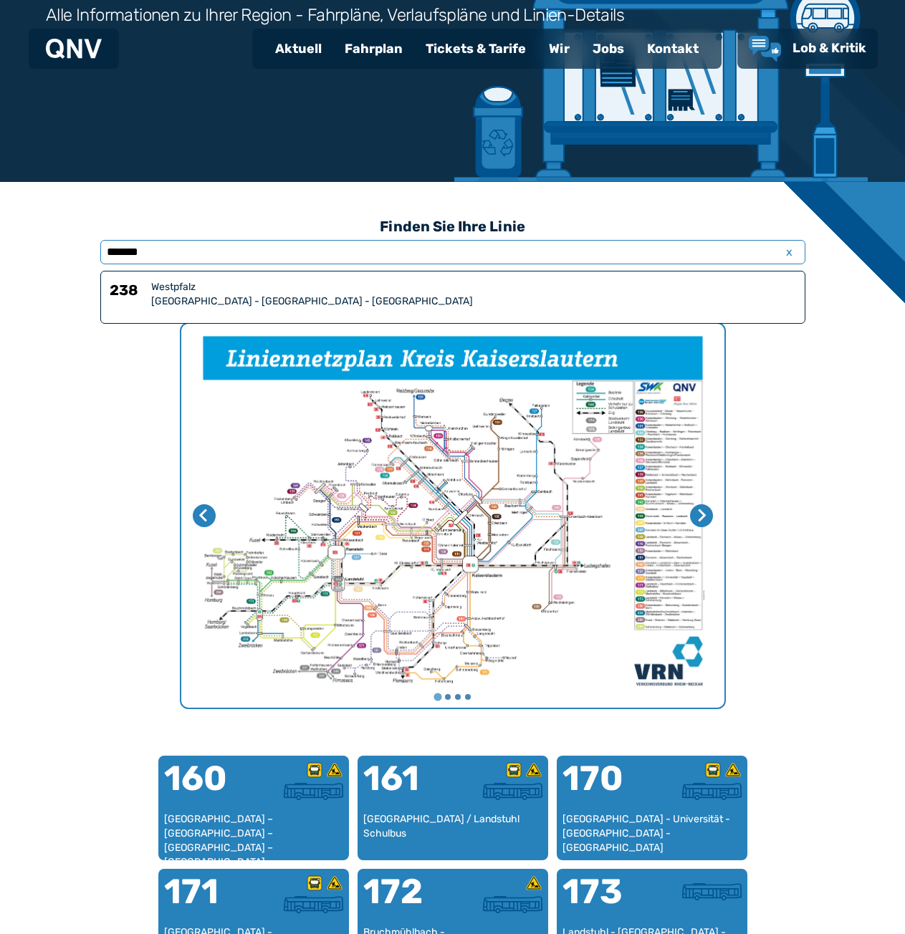
type input "*******"
click at [250, 305] on div "[GEOGRAPHIC_DATA] - [GEOGRAPHIC_DATA] - [GEOGRAPHIC_DATA]" at bounding box center [473, 301] width 645 height 14
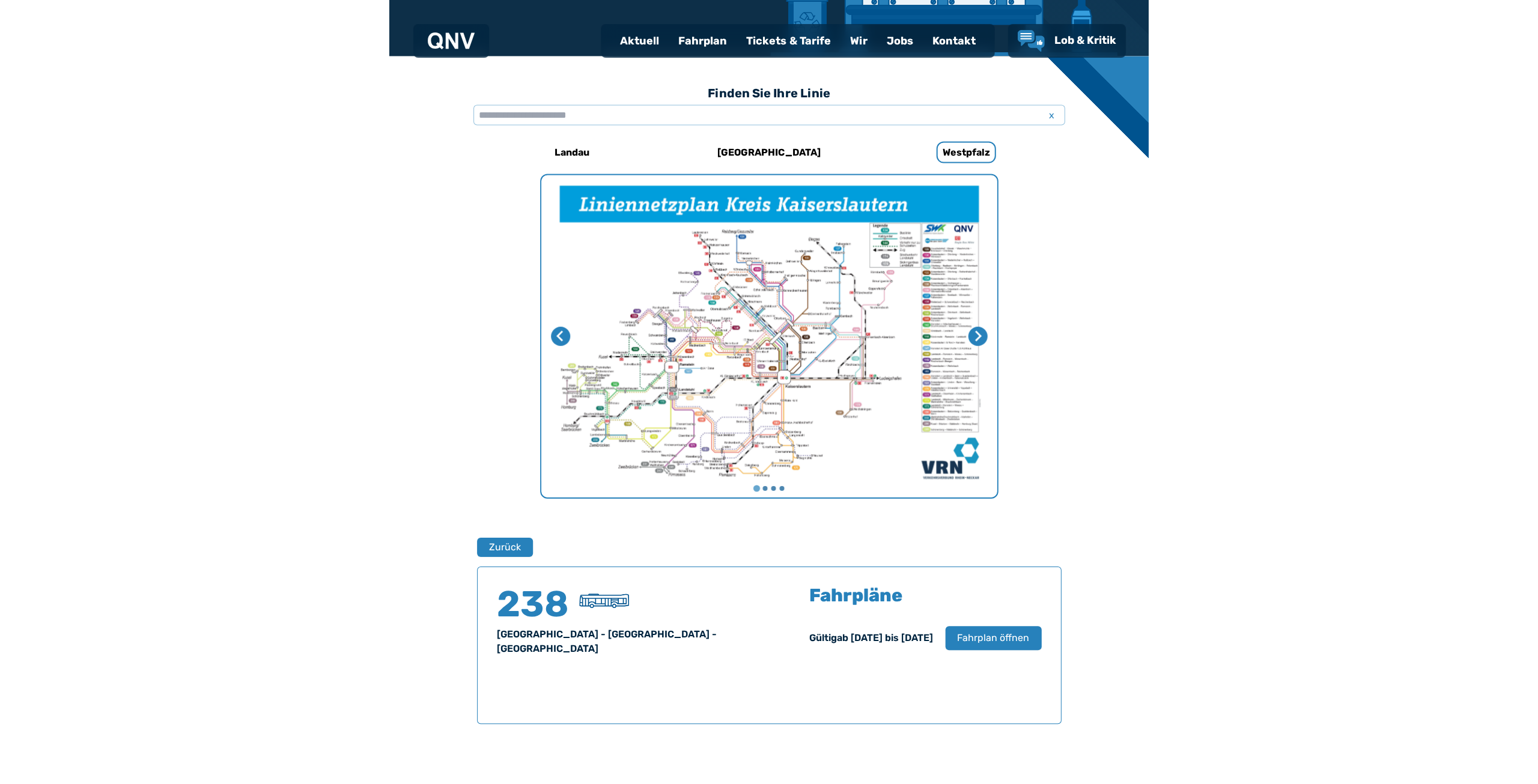
scroll to position [285, 0]
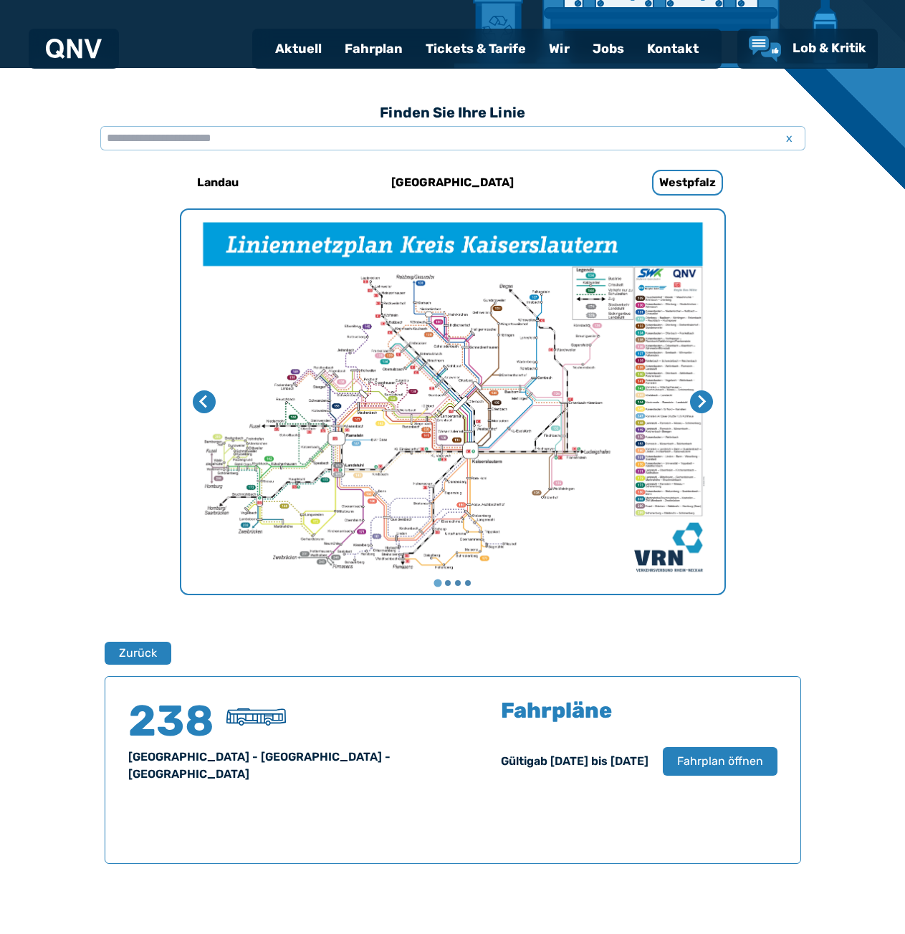
click at [443, 388] on img "1 von 4" at bounding box center [452, 402] width 543 height 384
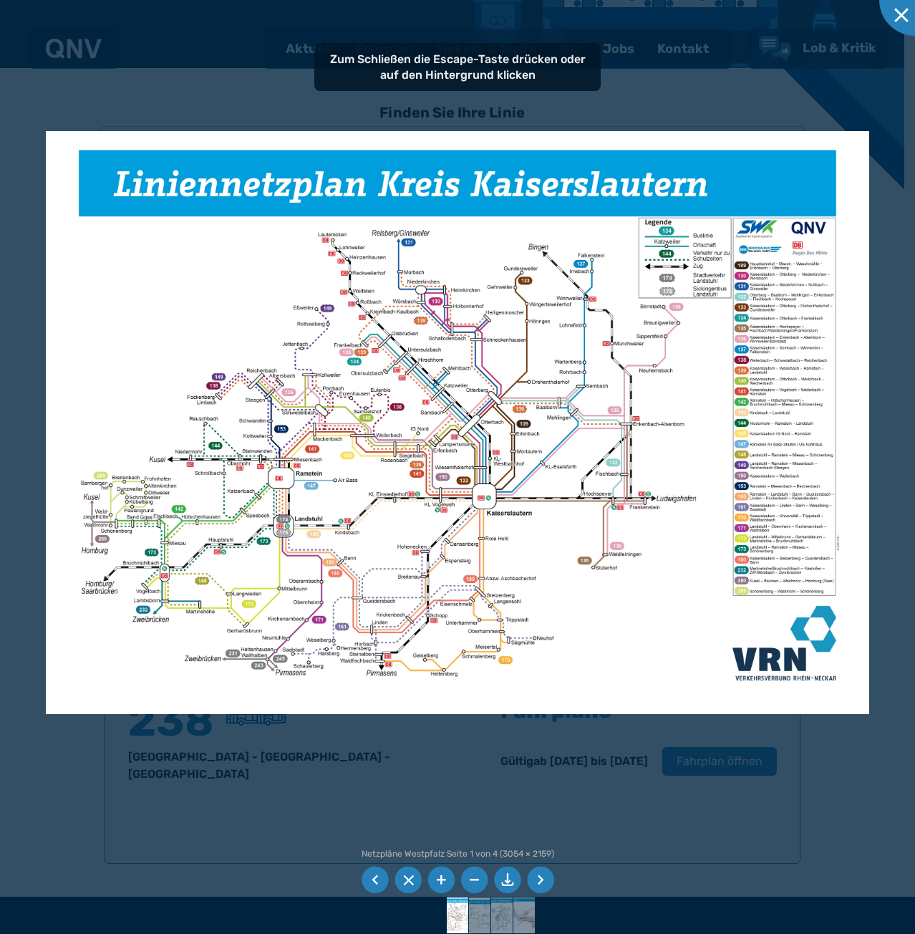
click at [170, 464] on img at bounding box center [458, 422] width 824 height 582
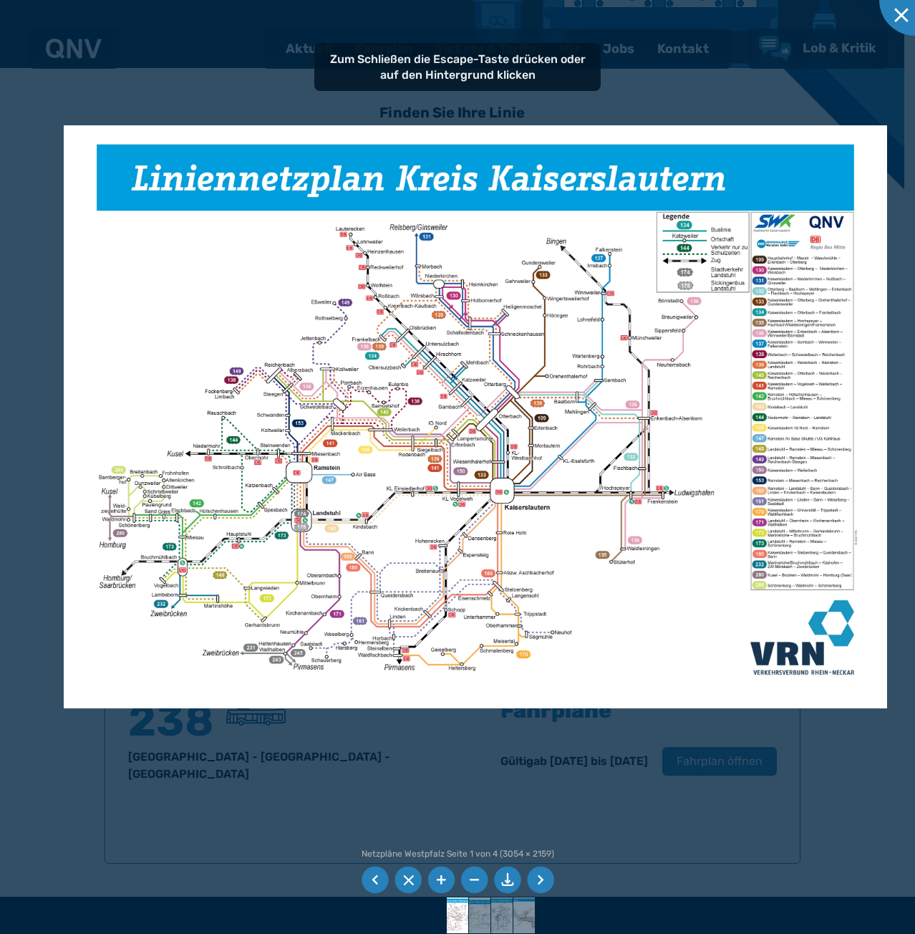
click at [188, 460] on img at bounding box center [476, 416] width 824 height 582
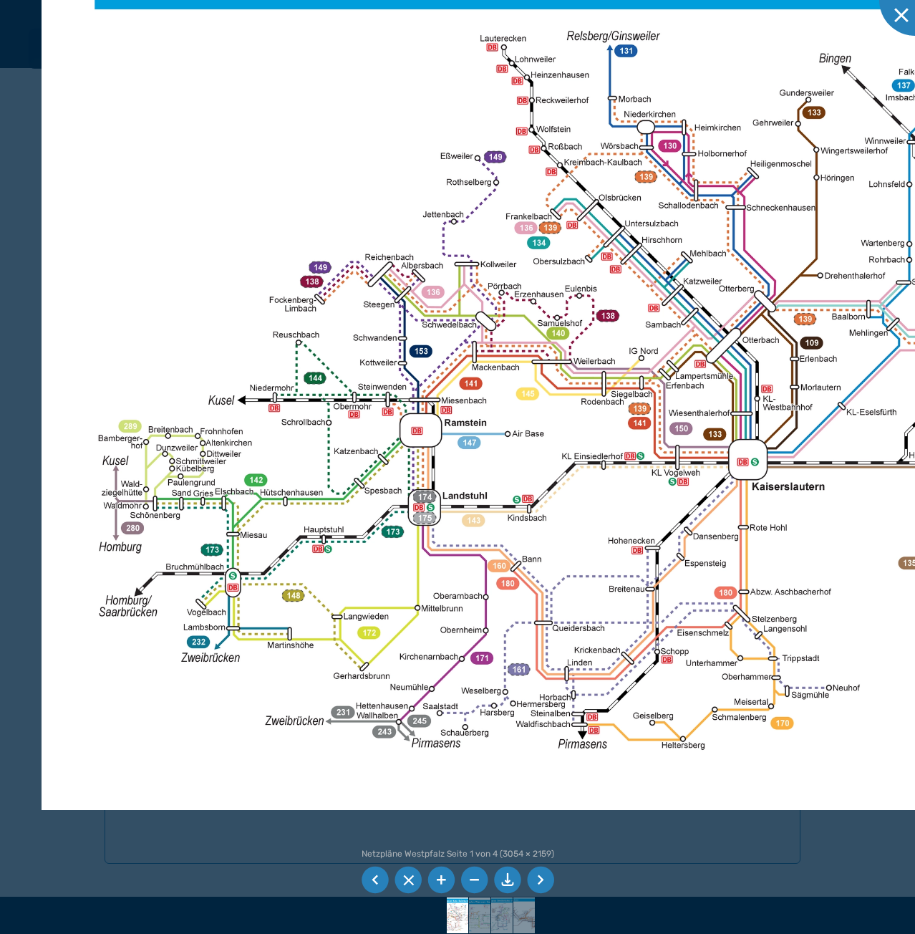
drag, startPoint x: 219, startPoint y: 577, endPoint x: 662, endPoint y: 559, distance: 443.0
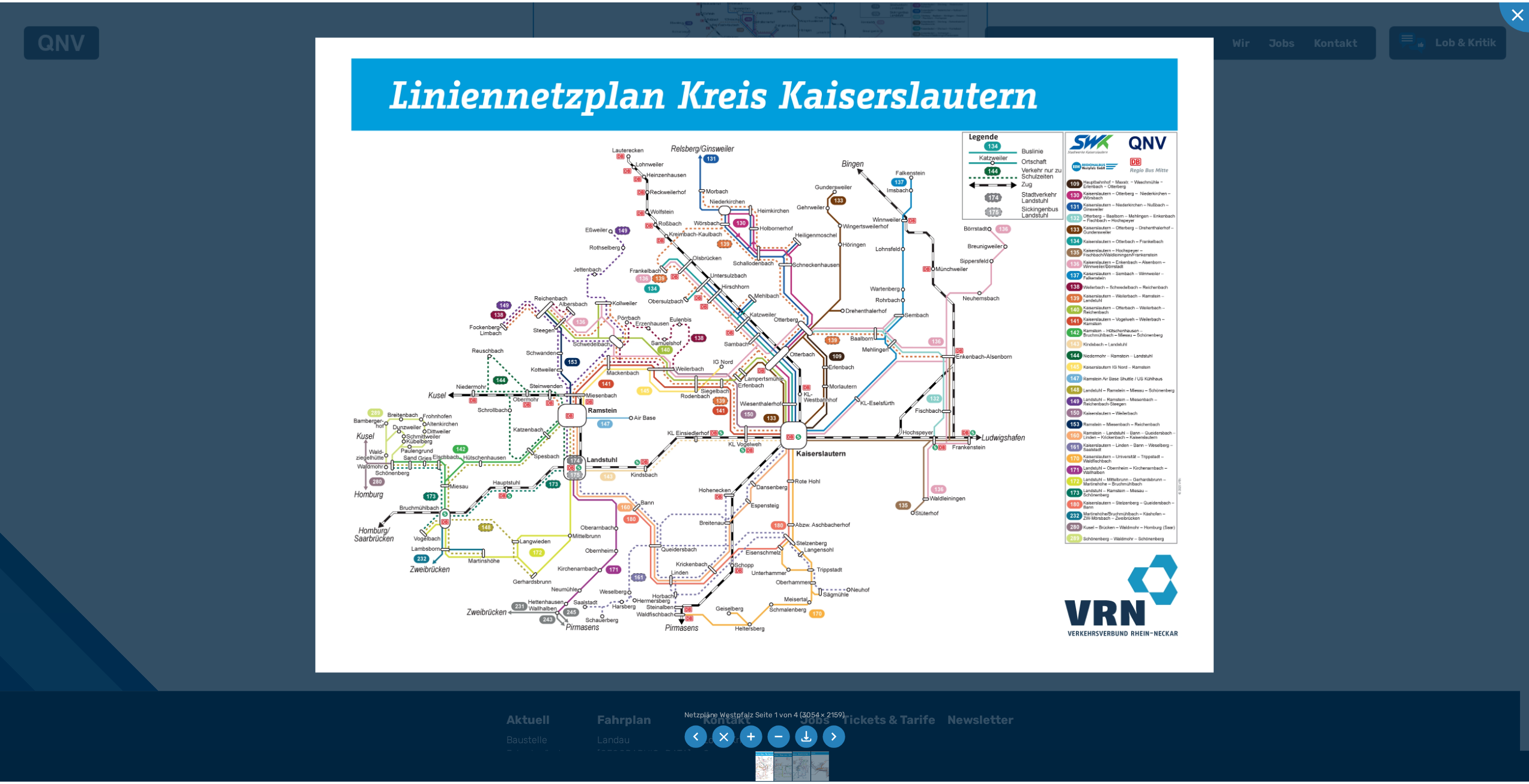
scroll to position [585, 0]
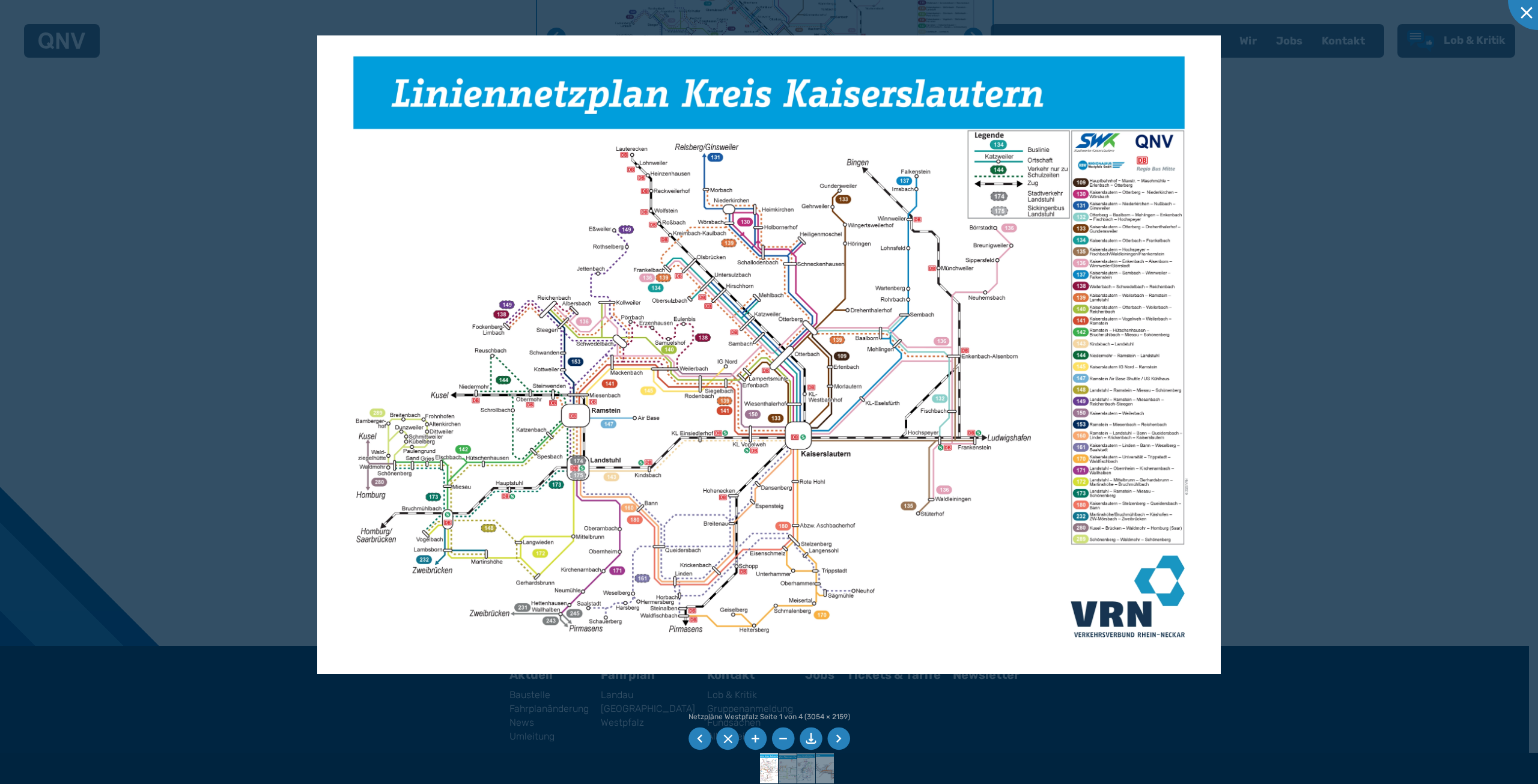
click at [1286, 206] on div at bounding box center [769, 392] width 1538 height 784
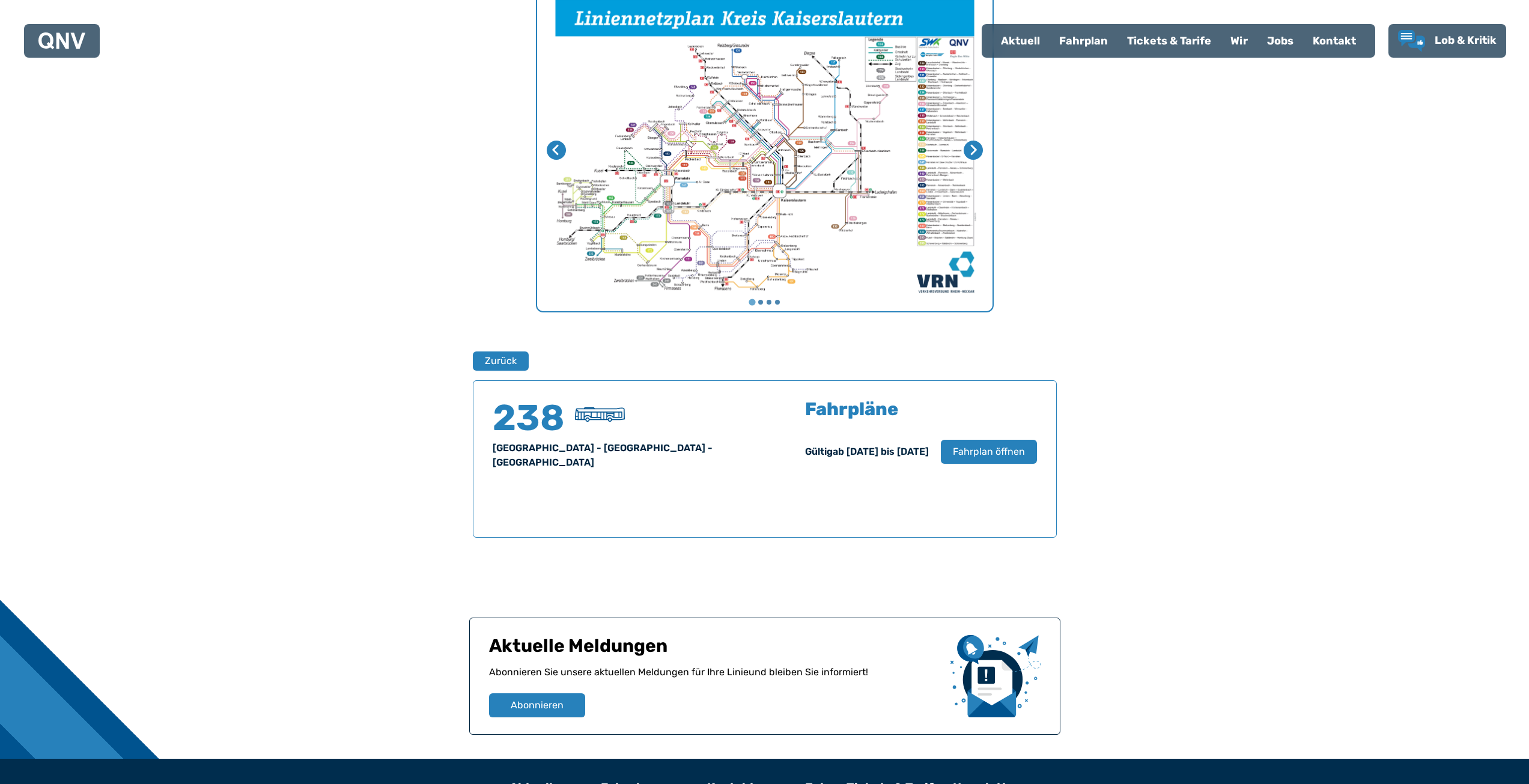
scroll to position [285, 0]
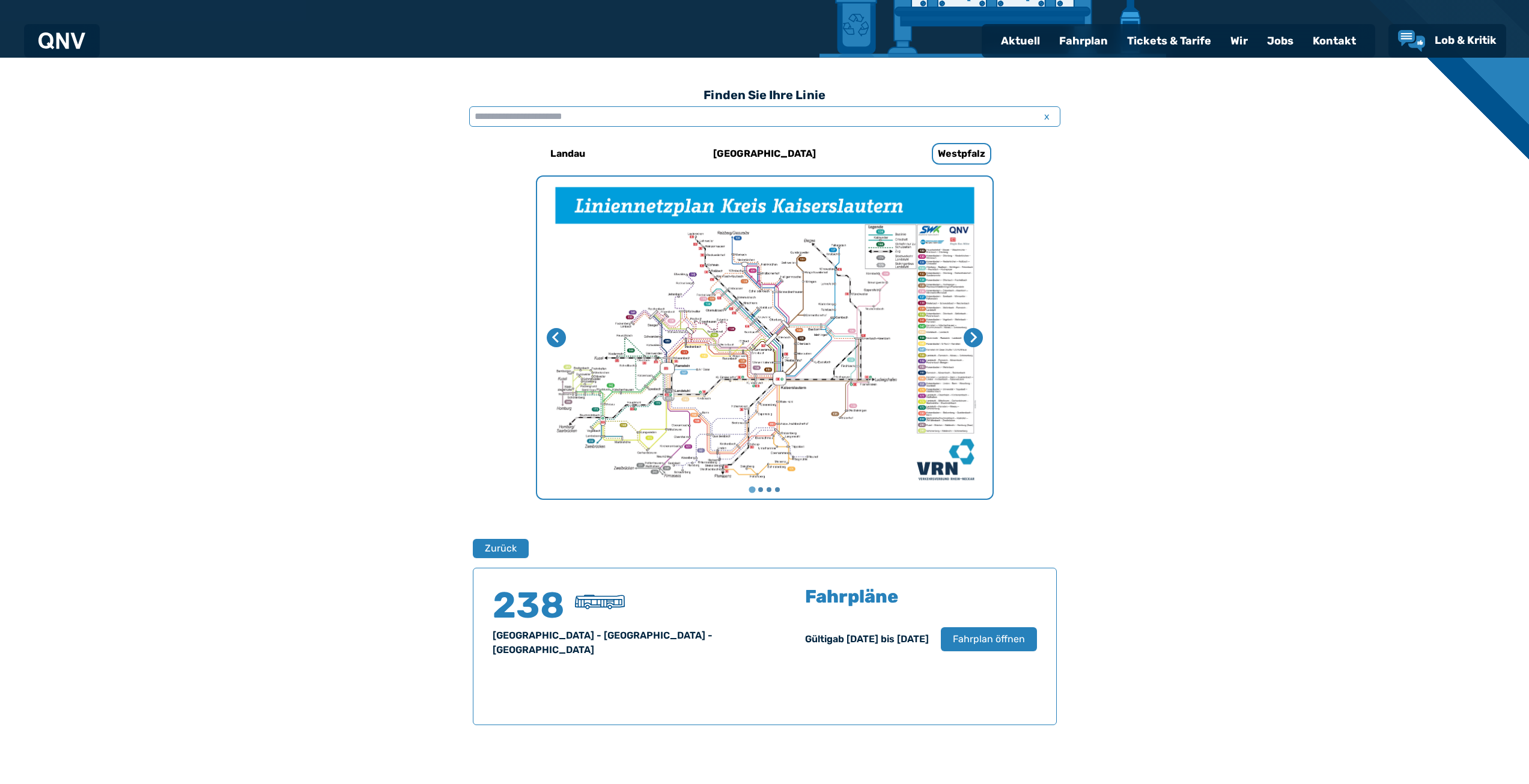
click at [542, 115] on input "text" at bounding box center [764, 117] width 591 height 20
click at [370, 126] on div "Finden Sie Ihre Linie x [GEOGRAPHIC_DATA] [GEOGRAPHIC_DATA] [GEOGRAPHIC_DATA] 2…" at bounding box center [764, 501] width 1529 height 888
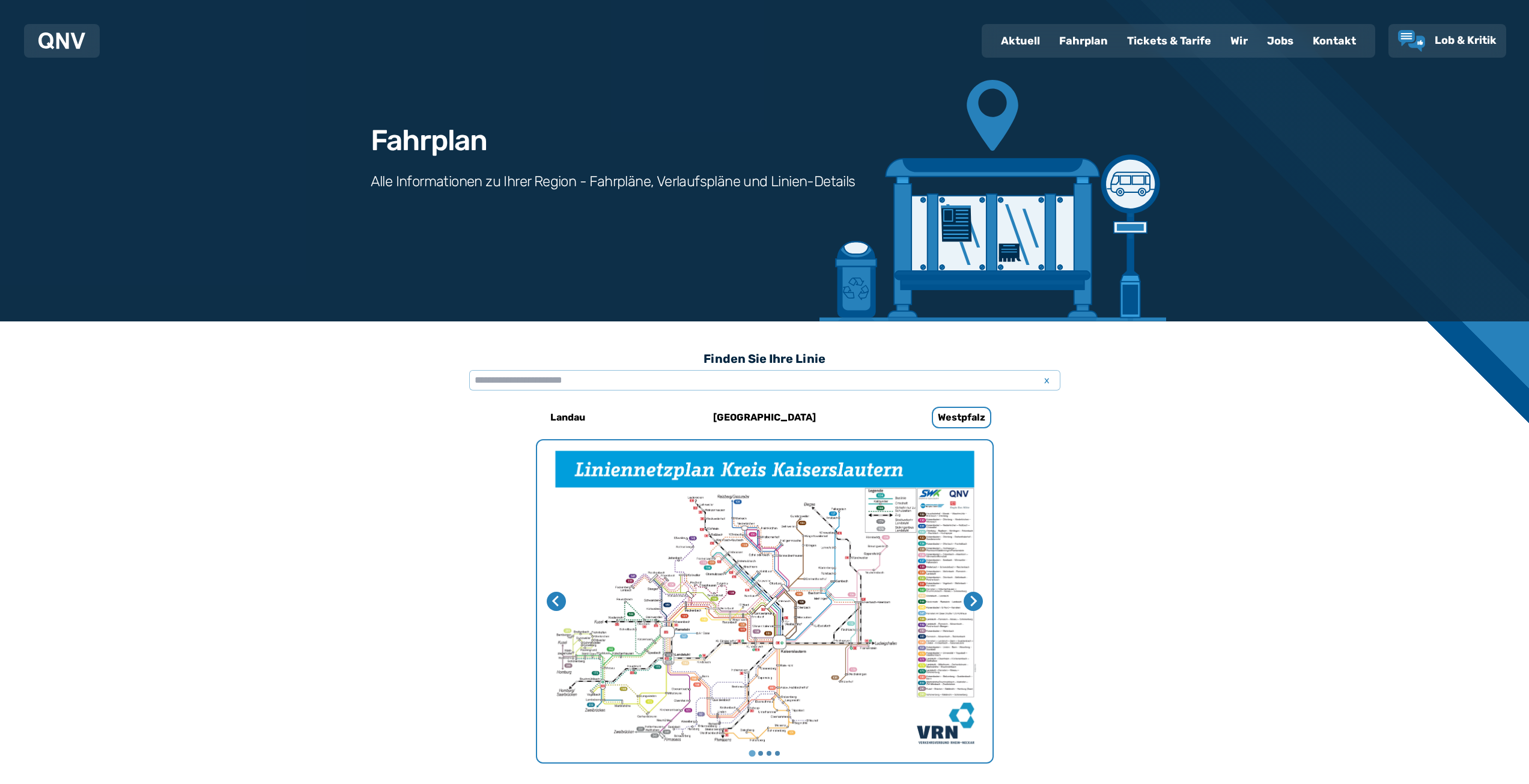
scroll to position [0, 0]
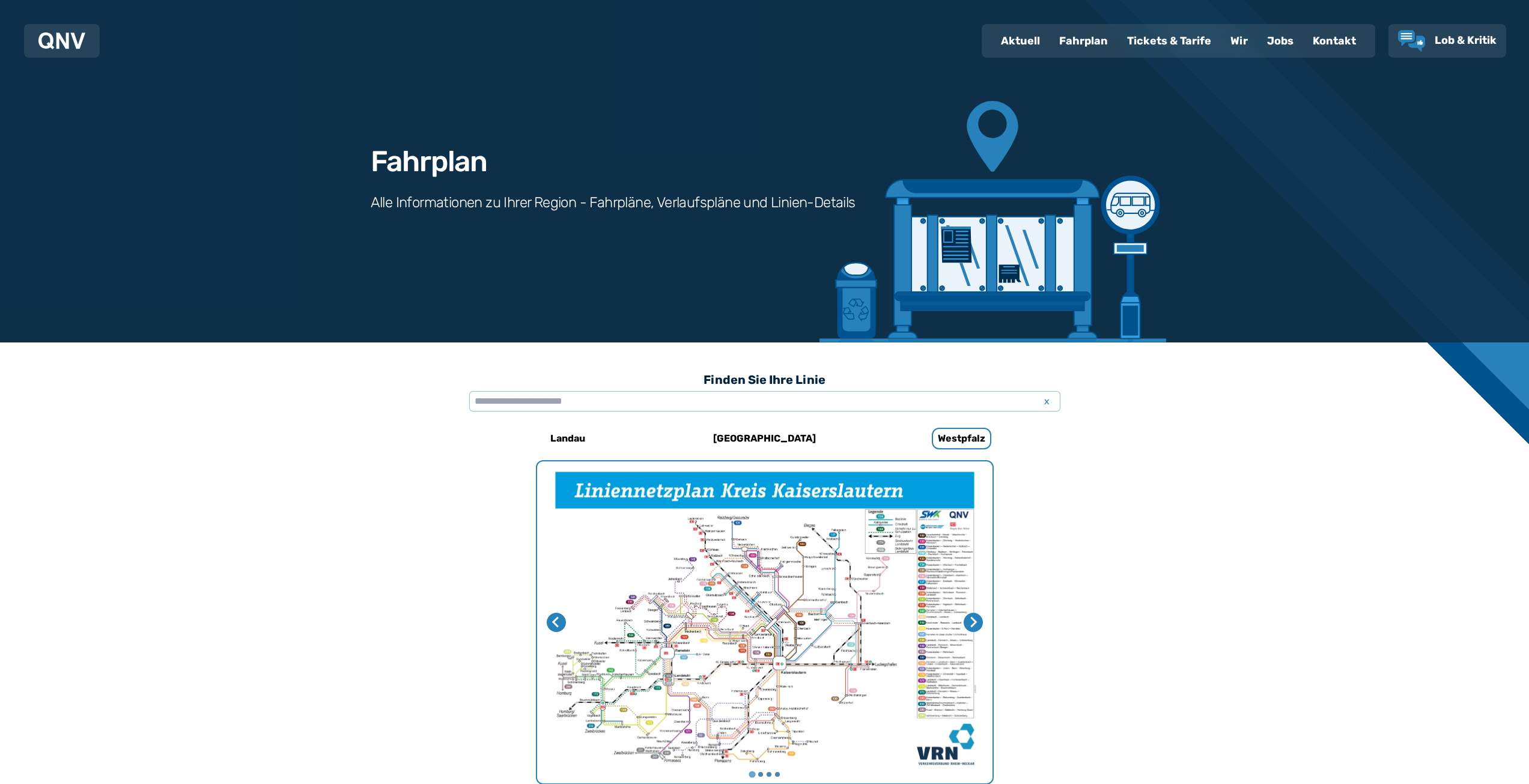
click at [49, 31] on div at bounding box center [62, 40] width 47 height 24
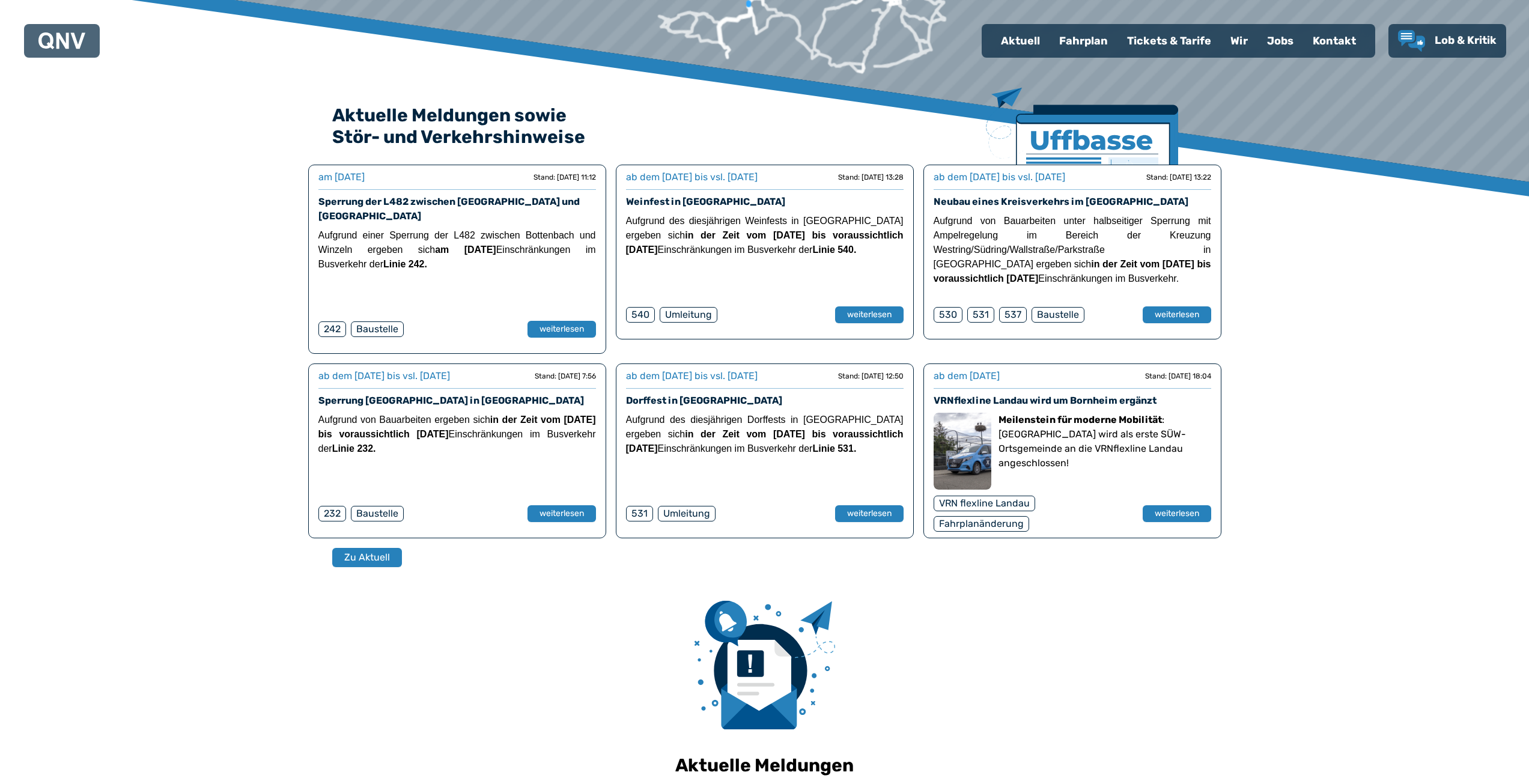
scroll to position [443, 0]
